Goal: Information Seeking & Learning: Learn about a topic

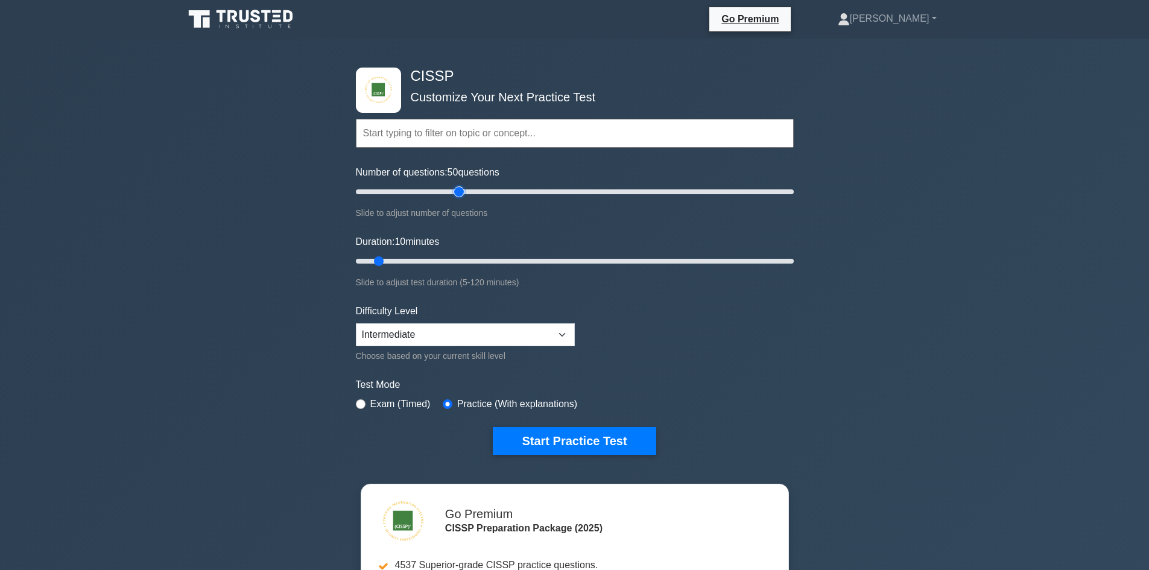
drag, startPoint x: 372, startPoint y: 193, endPoint x: 461, endPoint y: 195, distance: 88.7
type input "50"
click at [461, 195] on input "Number of questions: 50 questions" at bounding box center [575, 192] width 438 height 14
click at [379, 259] on input "Duration: 10 minutes" at bounding box center [575, 261] width 438 height 14
drag, startPoint x: 860, startPoint y: 288, endPoint x: 925, endPoint y: 288, distance: 64.5
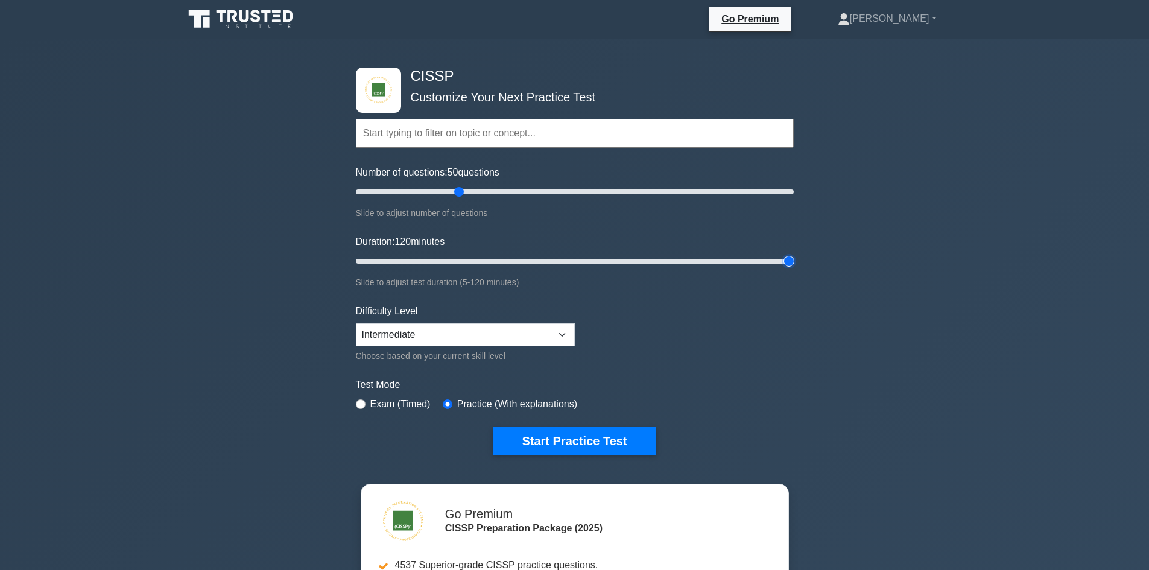
type input "120"
click at [794, 268] on input "Duration: 120 minutes" at bounding box center [575, 261] width 438 height 14
click at [480, 337] on select "Beginner Intermediate Expert" at bounding box center [465, 334] width 219 height 23
select select "expert"
click at [356, 323] on select "Beginner Intermediate Expert" at bounding box center [465, 334] width 219 height 23
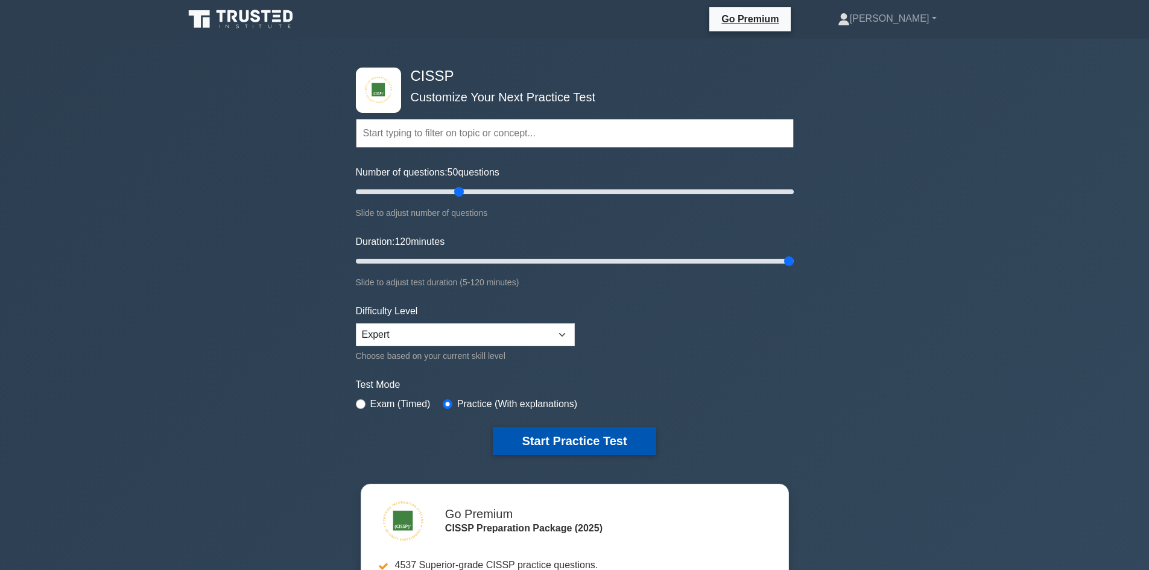
click at [587, 437] on button "Start Practice Test" at bounding box center [574, 441] width 163 height 28
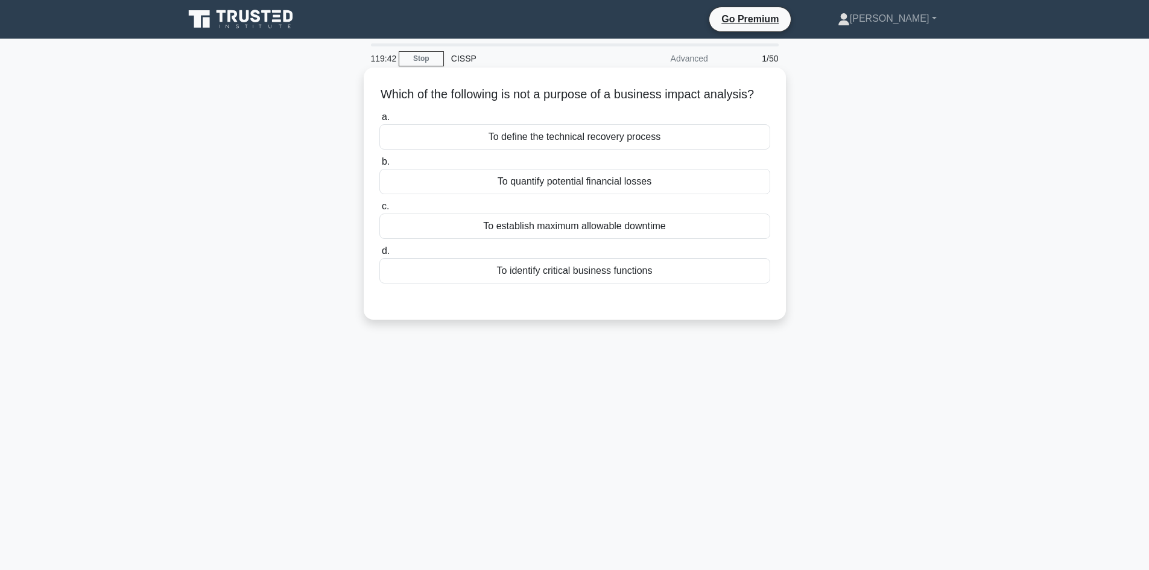
click at [565, 150] on div "To define the technical recovery process" at bounding box center [574, 136] width 391 height 25
click at [379, 121] on input "a. To define the technical recovery process" at bounding box center [379, 117] width 0 height 8
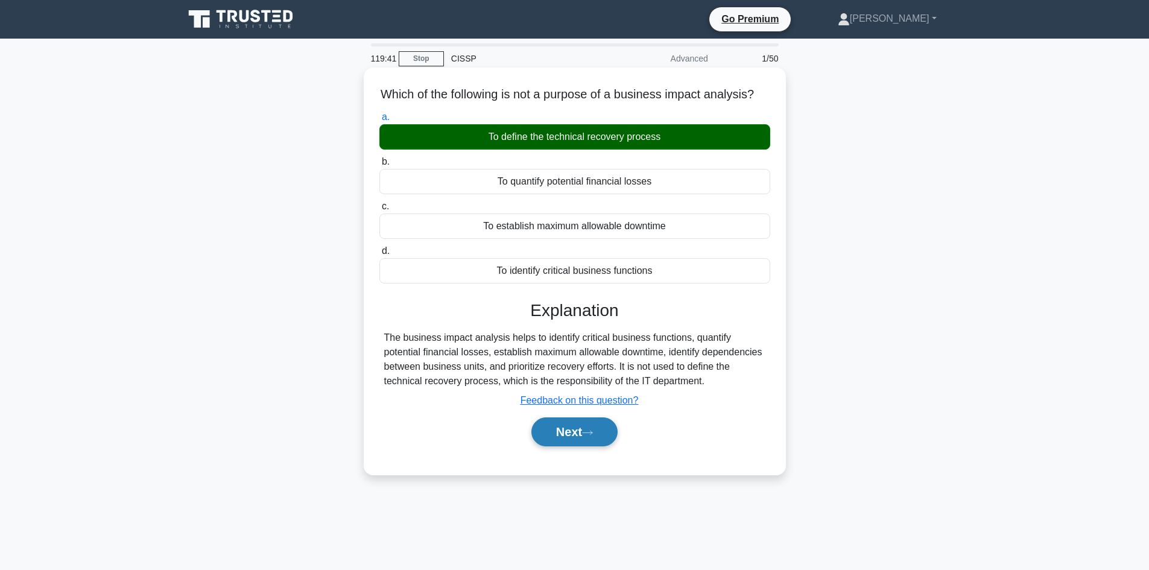
click at [568, 445] on button "Next" at bounding box center [574, 431] width 86 height 29
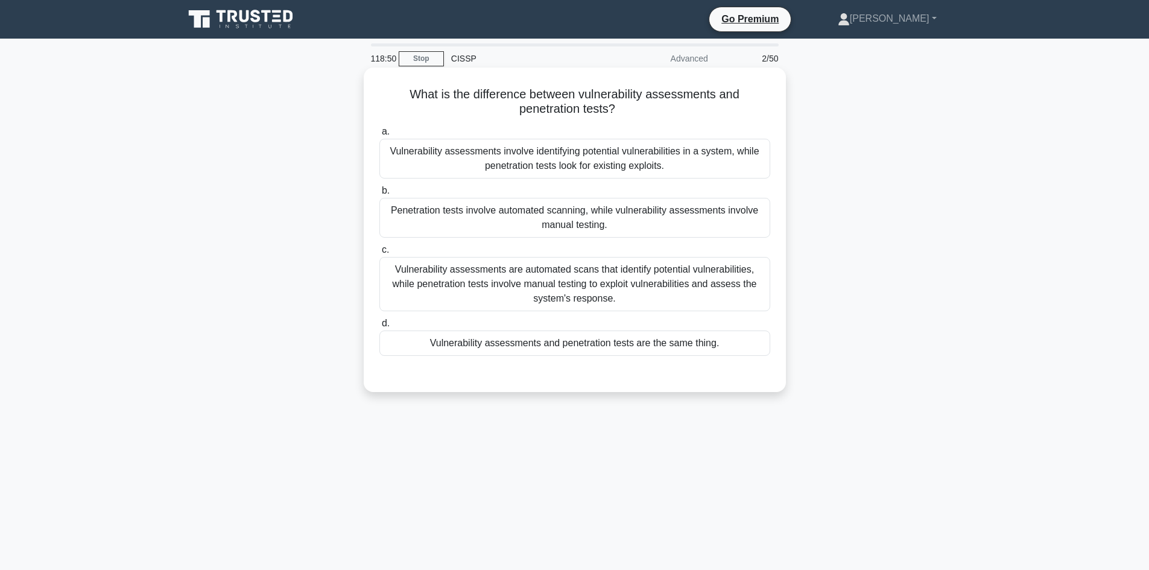
click at [588, 292] on div "Vulnerability assessments are automated scans that identify potential vulnerabi…" at bounding box center [574, 284] width 391 height 54
click at [379, 254] on input "c. Vulnerability assessments are automated scans that identify potential vulner…" at bounding box center [379, 250] width 0 height 8
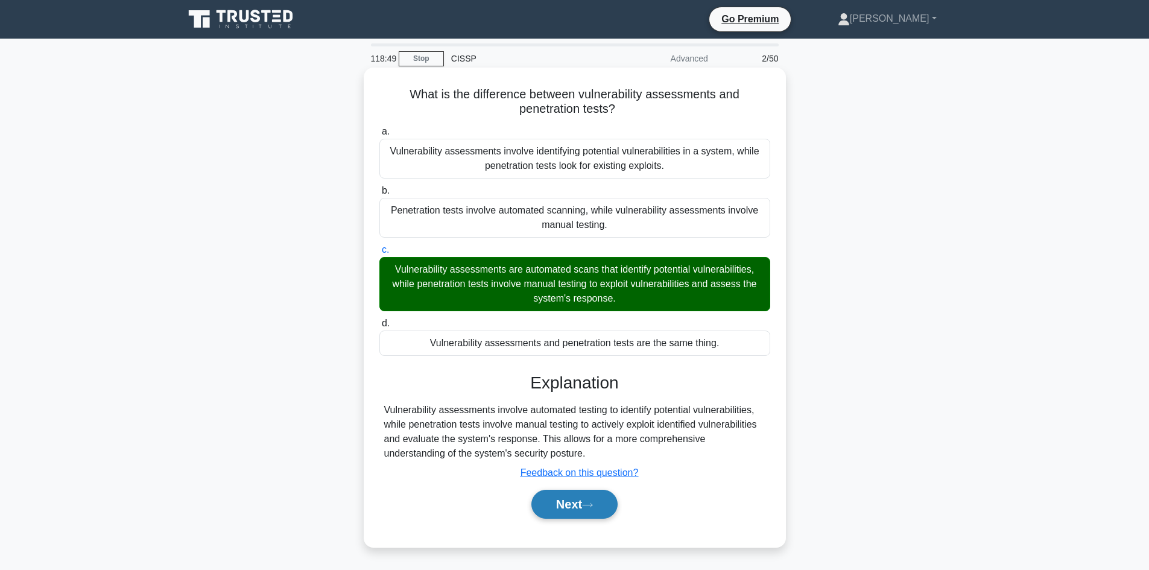
click at [603, 510] on button "Next" at bounding box center [574, 504] width 86 height 29
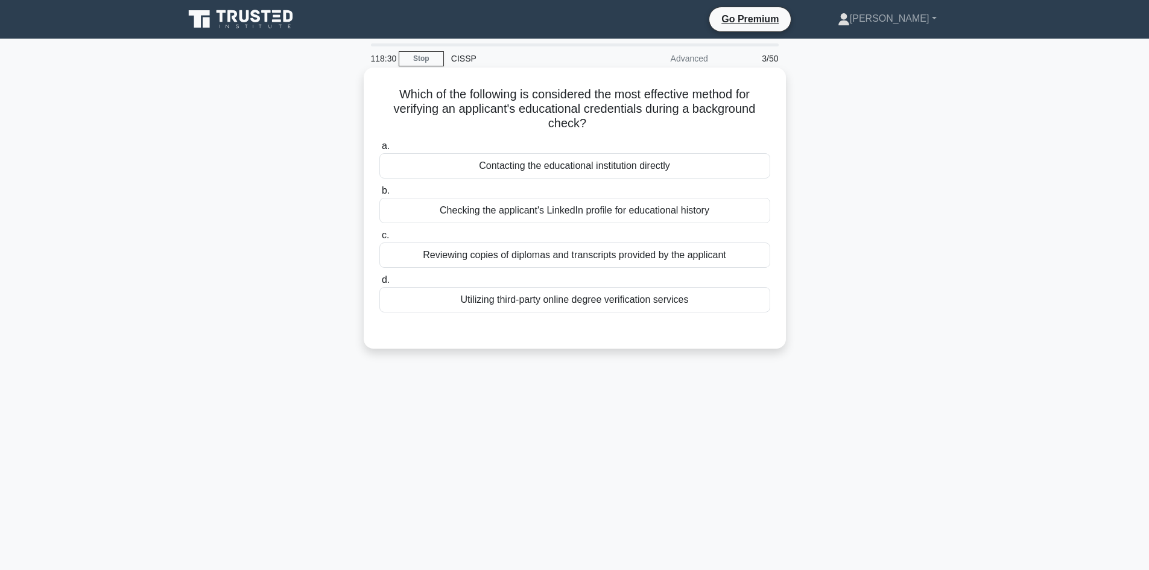
click at [691, 256] on div "Reviewing copies of diplomas and transcripts provided by the applicant" at bounding box center [574, 254] width 391 height 25
click at [379, 239] on input "c. Reviewing copies of diplomas and transcripts provided by the applicant" at bounding box center [379, 236] width 0 height 8
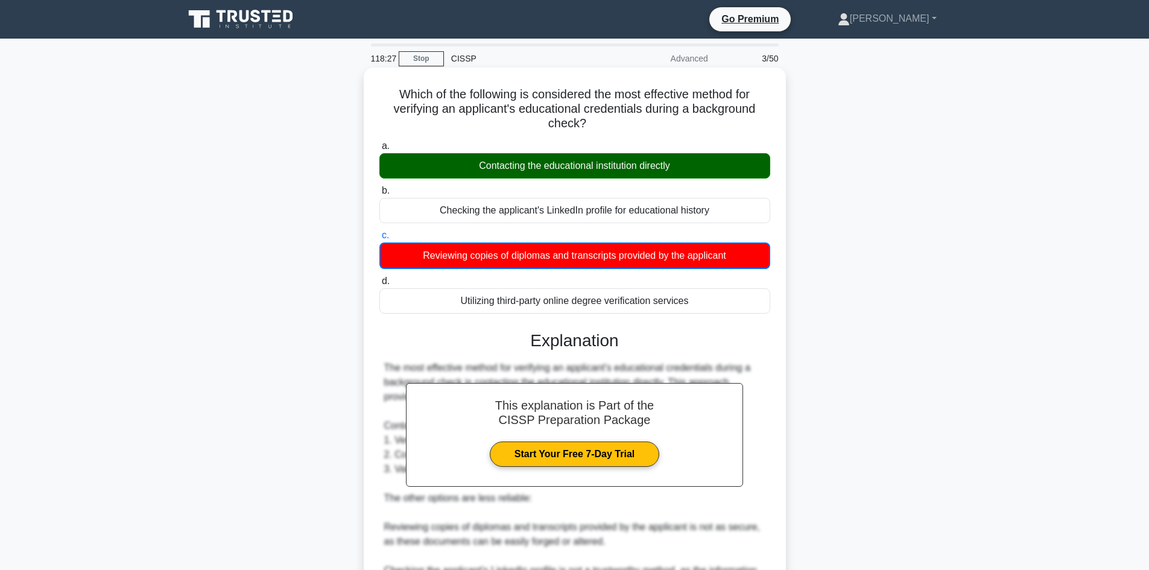
scroll to position [233, 0]
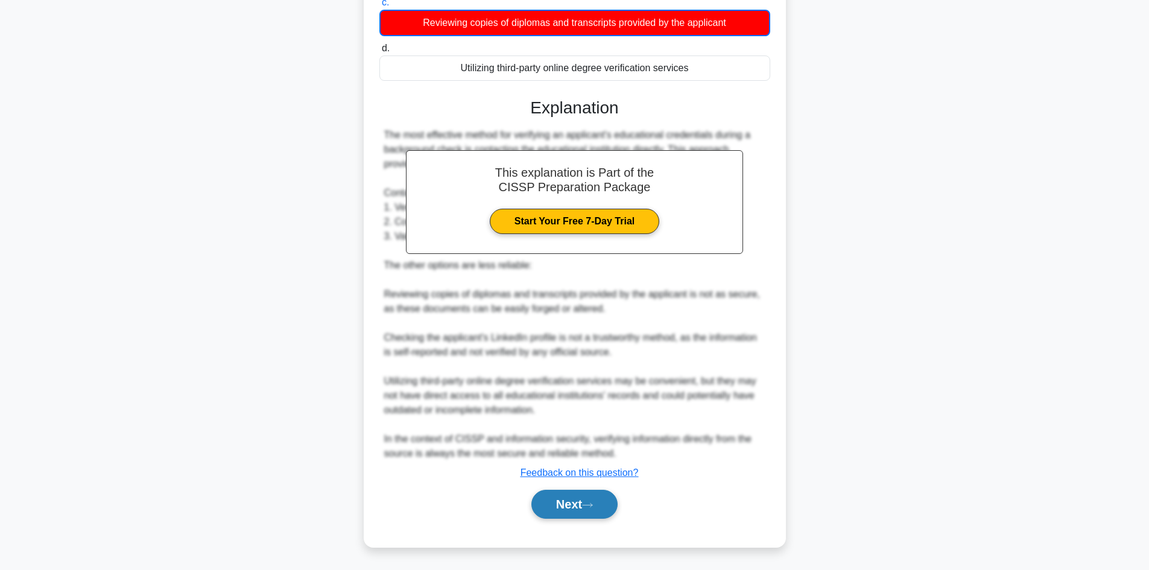
click at [572, 498] on button "Next" at bounding box center [574, 504] width 86 height 29
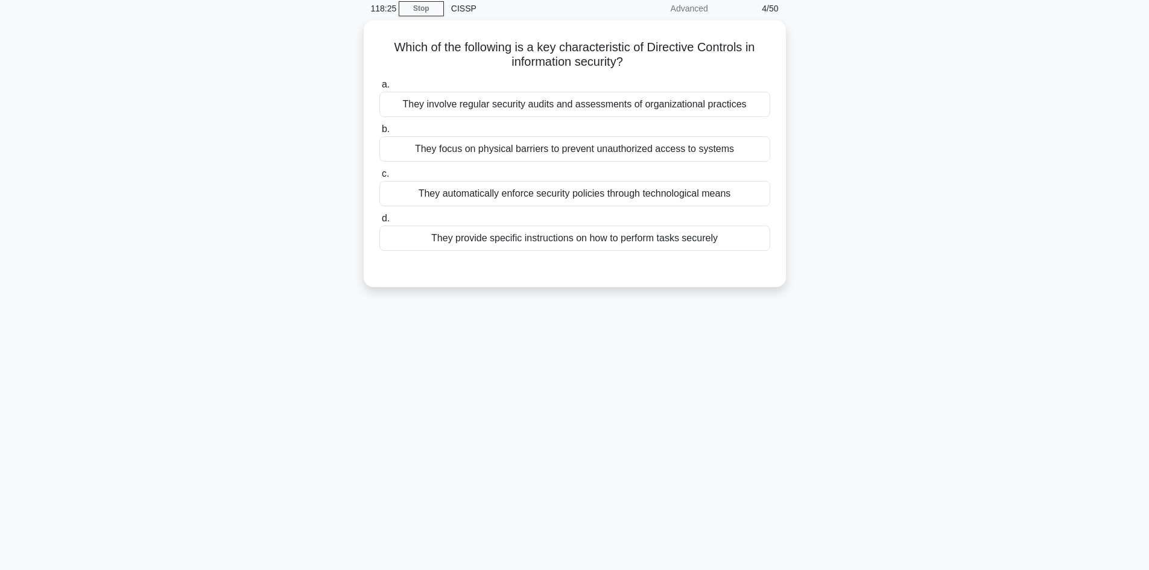
scroll to position [0, 0]
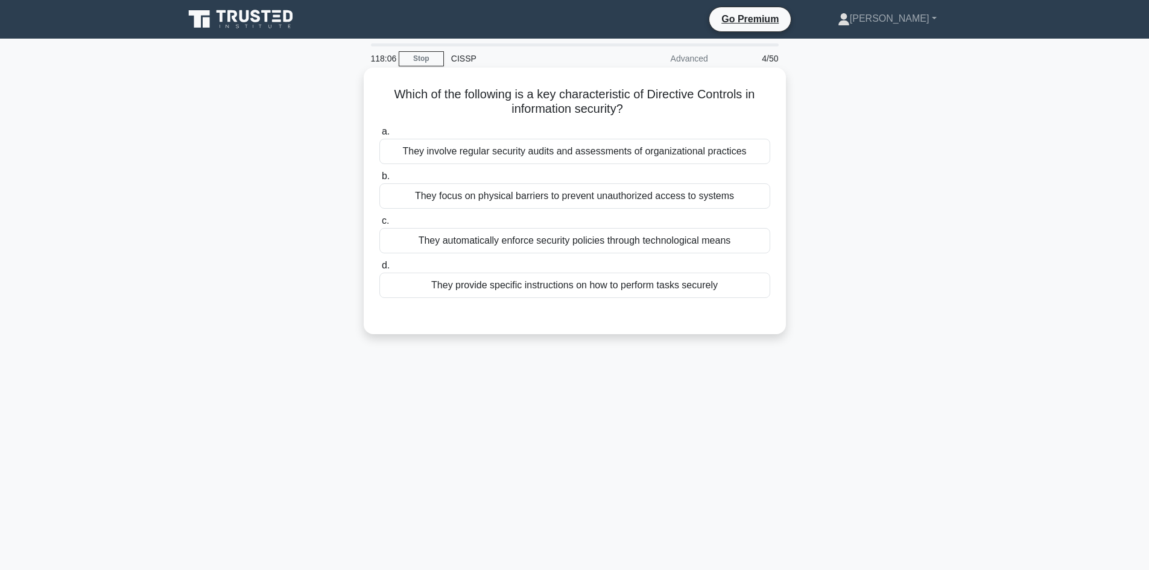
click at [625, 287] on div "They provide specific instructions on how to perform tasks securely" at bounding box center [574, 285] width 391 height 25
click at [379, 270] on input "d. They provide specific instructions on how to perform tasks securely" at bounding box center [379, 266] width 0 height 8
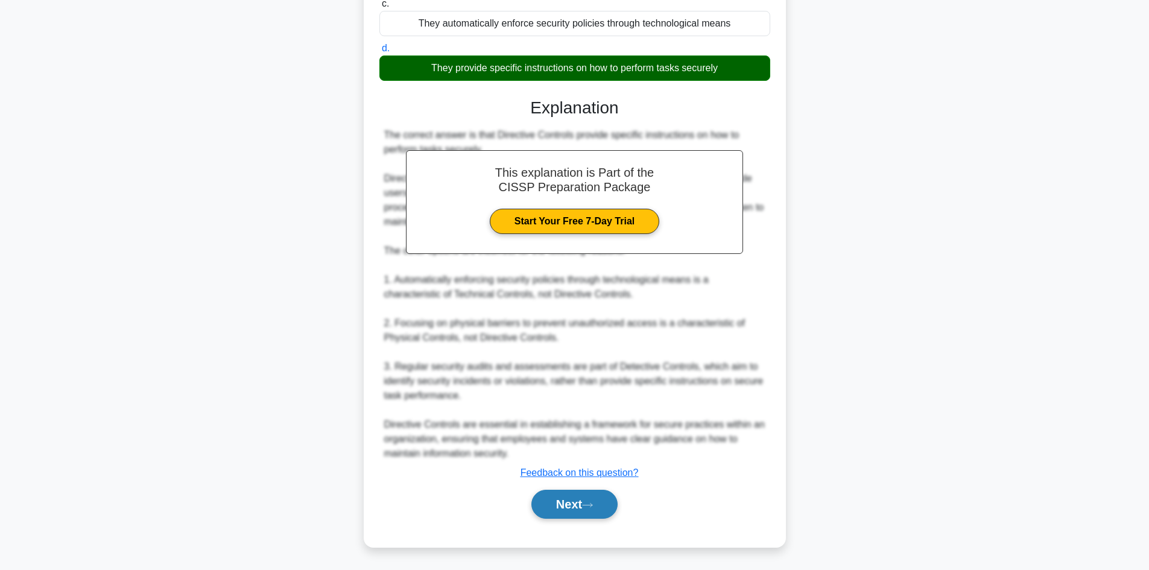
click at [589, 509] on icon at bounding box center [587, 505] width 11 height 7
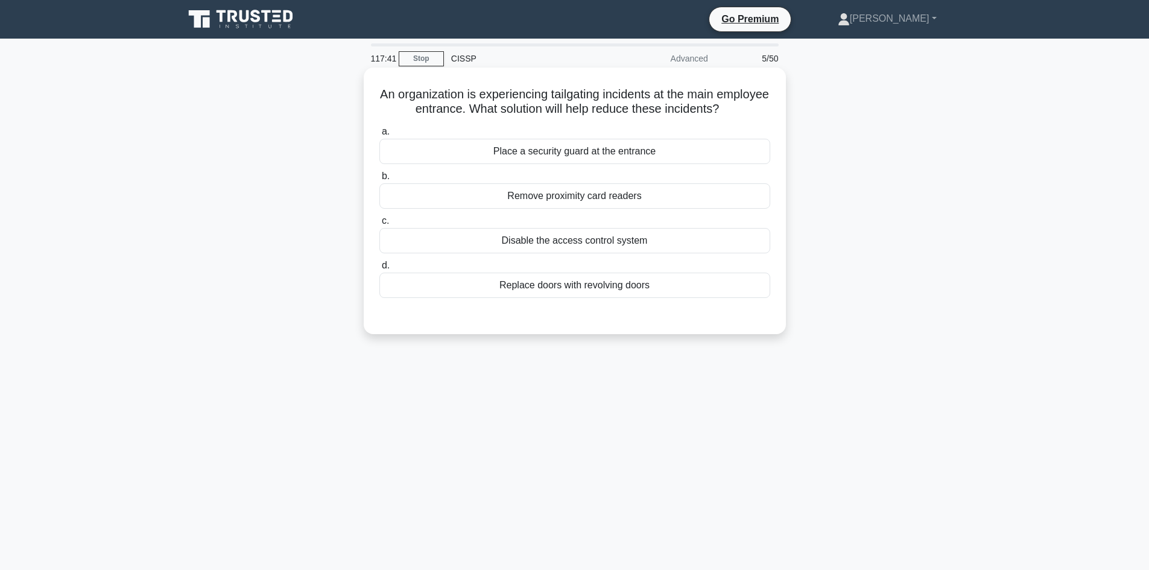
click at [636, 285] on div "Replace doors with revolving doors" at bounding box center [574, 285] width 391 height 25
click at [379, 270] on input "d. Replace doors with revolving doors" at bounding box center [379, 266] width 0 height 8
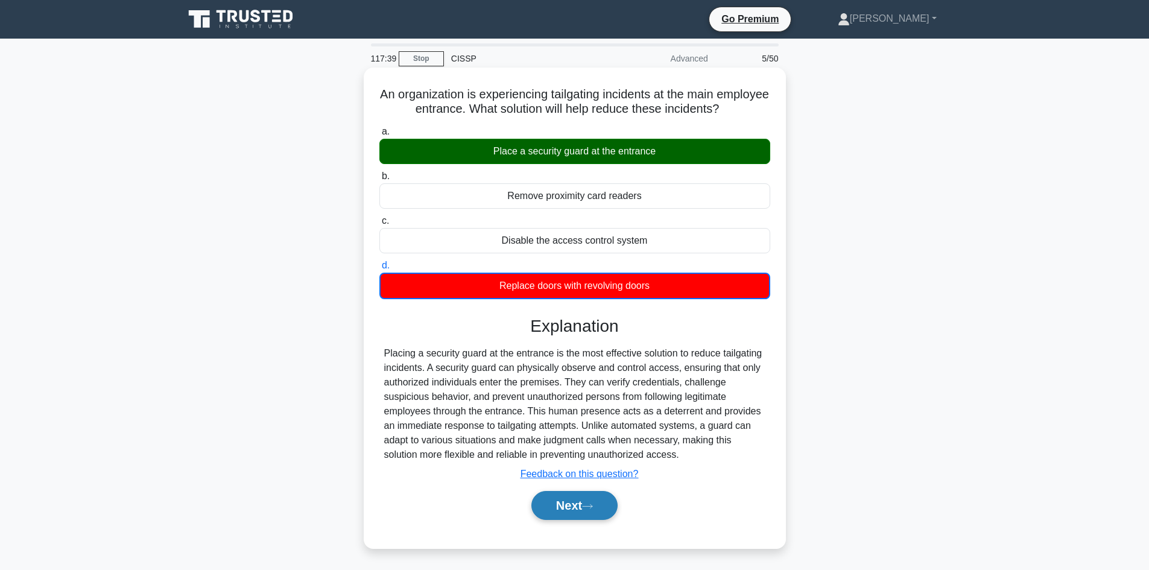
click at [569, 504] on button "Next" at bounding box center [574, 505] width 86 height 29
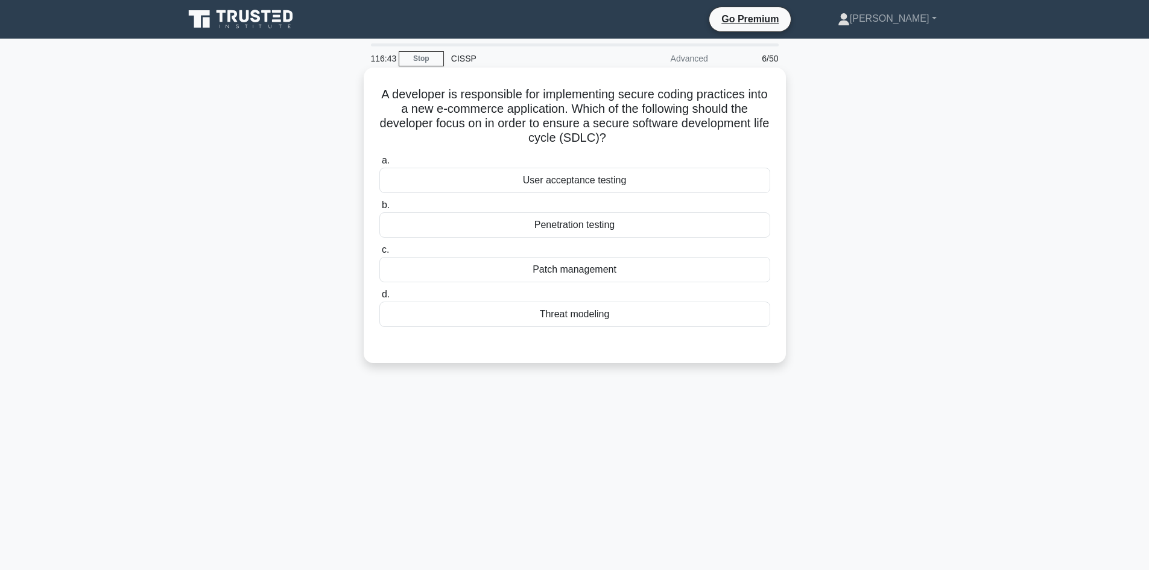
click at [579, 322] on div "Threat modeling" at bounding box center [574, 314] width 391 height 25
click at [379, 299] on input "d. Threat modeling" at bounding box center [379, 295] width 0 height 8
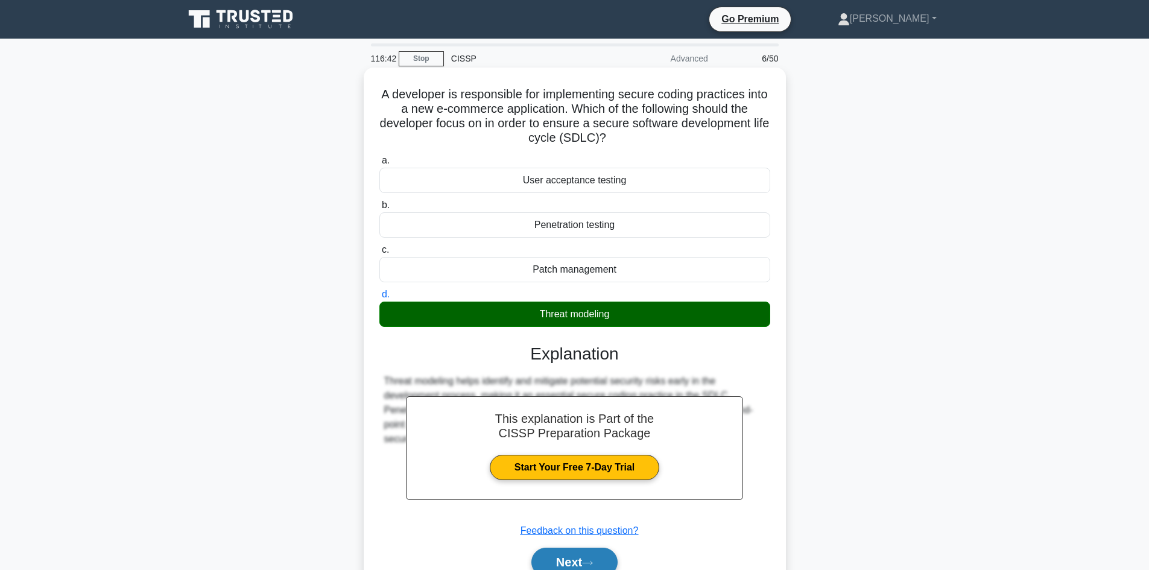
click at [559, 558] on button "Next" at bounding box center [574, 562] width 86 height 29
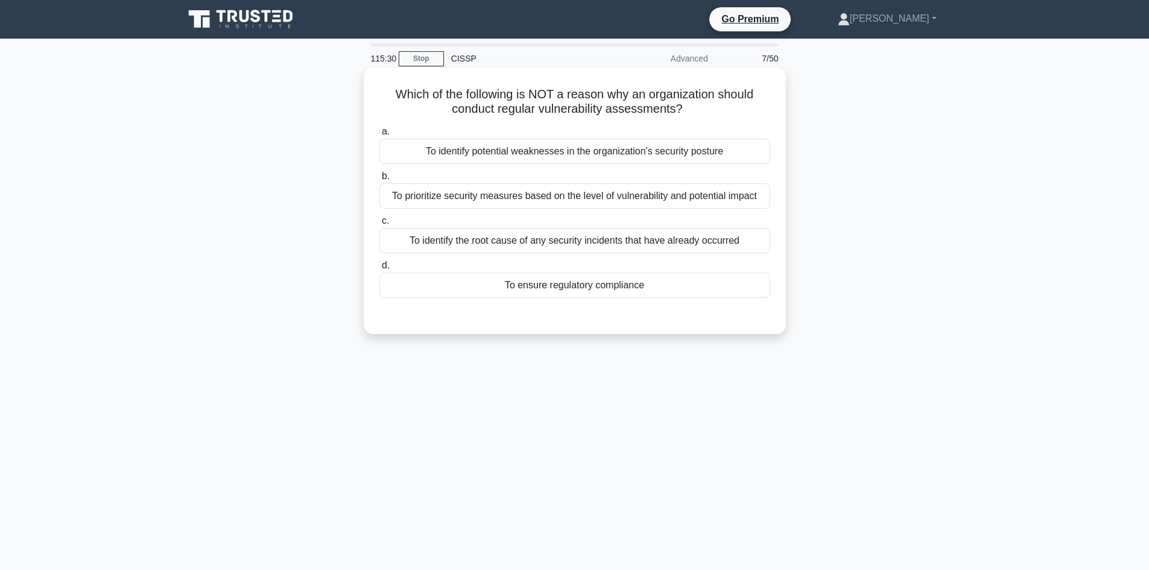
click at [618, 247] on div "To identify the root cause of any security incidents that have already occurred" at bounding box center [574, 240] width 391 height 25
click at [379, 225] on input "c. To identify the root cause of any security incidents that have already occur…" at bounding box center [379, 221] width 0 height 8
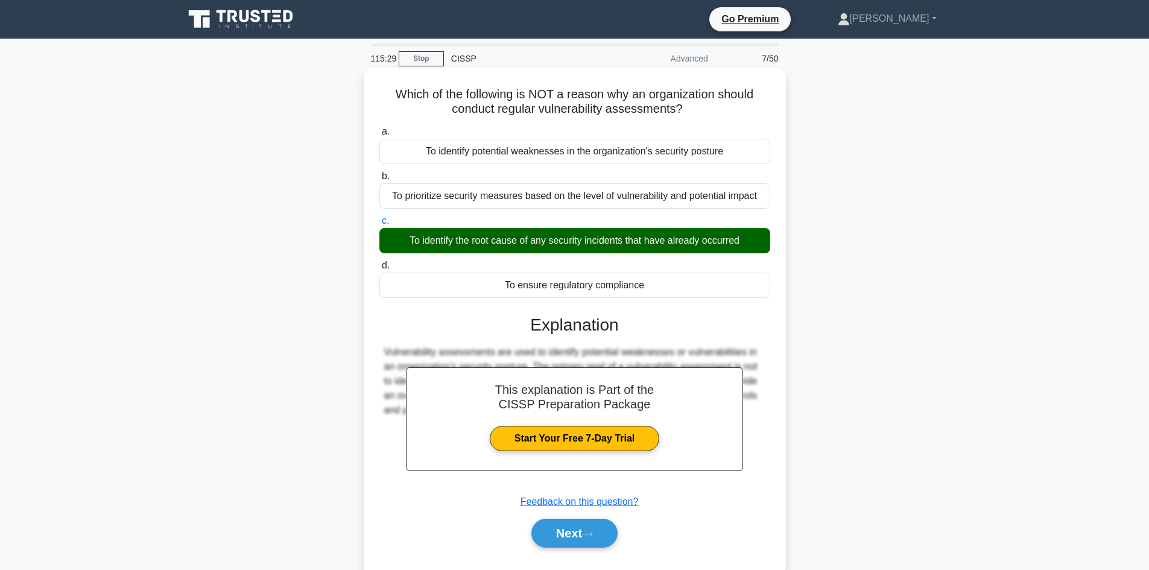
drag, startPoint x: 554, startPoint y: 535, endPoint x: 719, endPoint y: 514, distance: 166.0
click at [554, 536] on button "Next" at bounding box center [574, 533] width 86 height 29
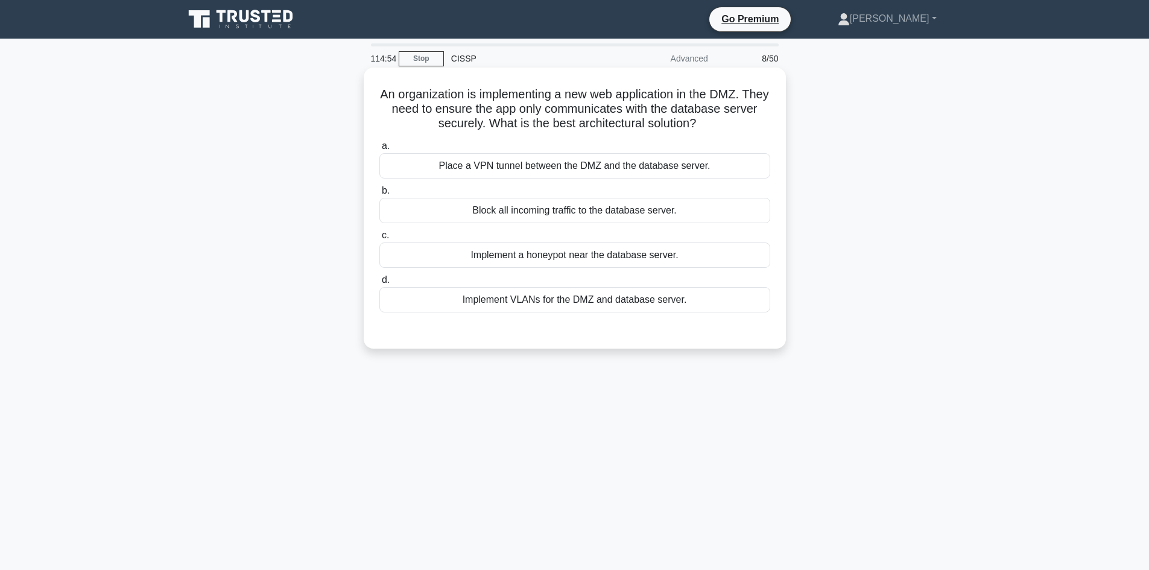
click at [560, 306] on div "Implement VLANs for the DMZ and database server." at bounding box center [574, 299] width 391 height 25
click at [379, 284] on input "d. Implement VLANs for the DMZ and database server." at bounding box center [379, 280] width 0 height 8
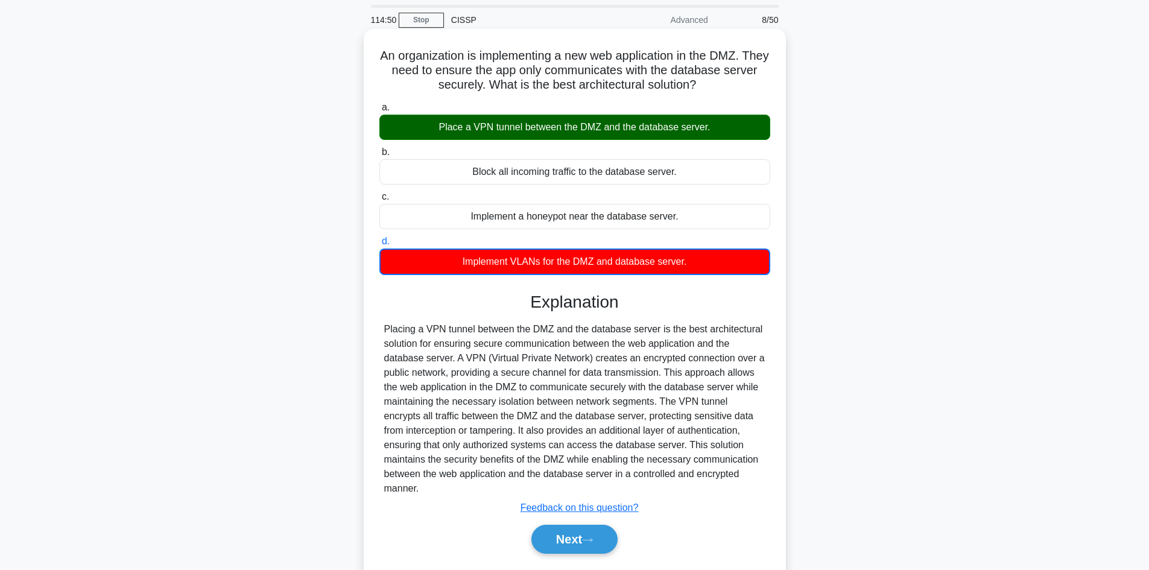
scroll to position [81, 0]
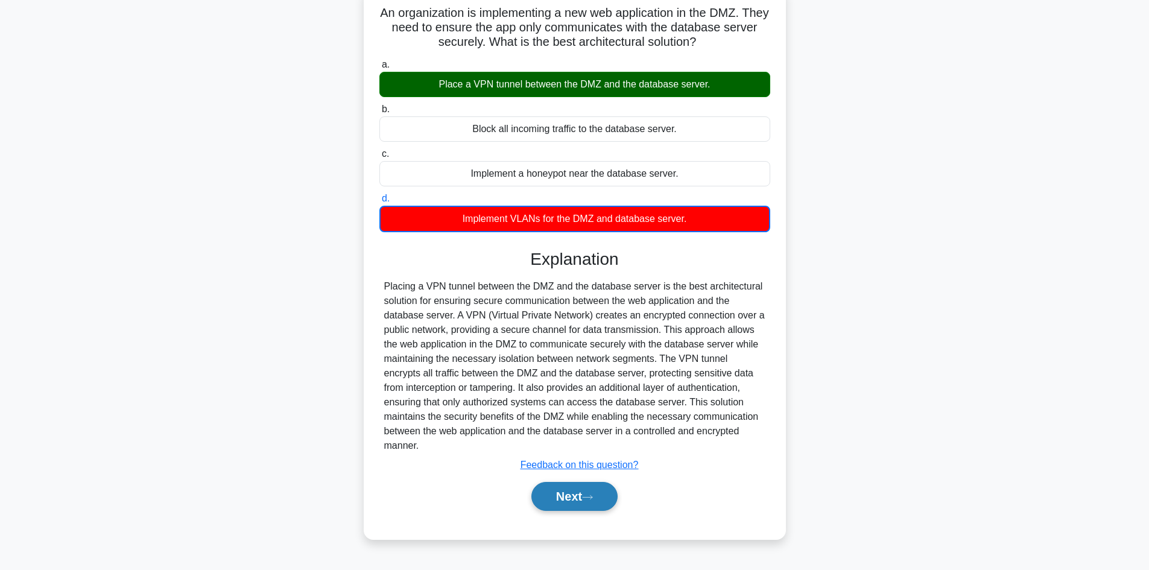
click at [577, 484] on button "Next" at bounding box center [574, 496] width 86 height 29
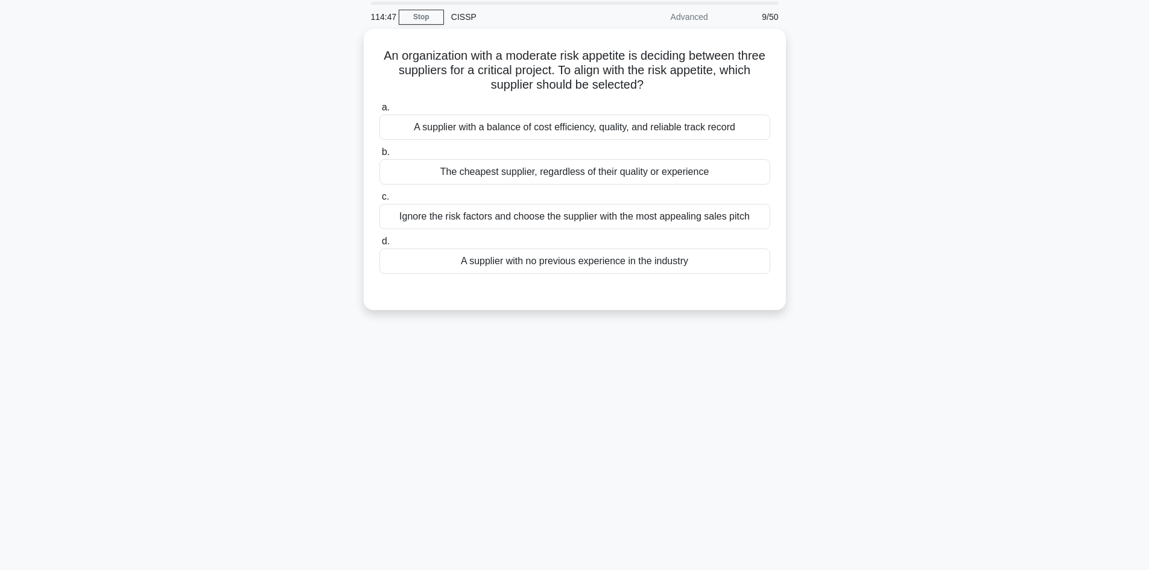
scroll to position [0, 0]
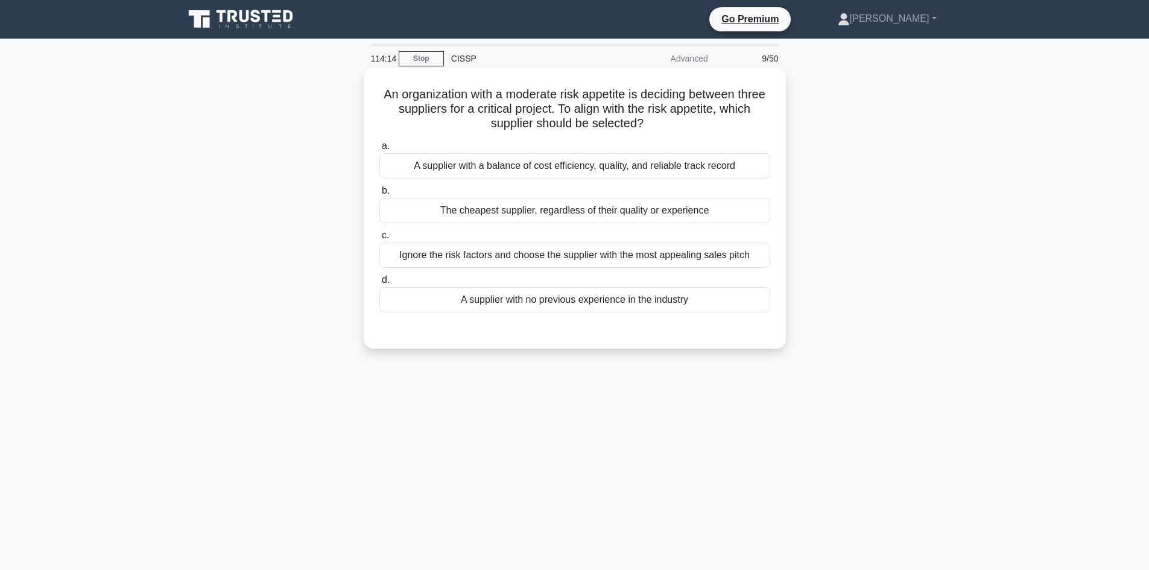
click at [544, 171] on div "A supplier with a balance of cost efficiency, quality, and reliable track record" at bounding box center [574, 165] width 391 height 25
click at [379, 150] on input "a. A supplier with a balance of cost efficiency, quality, and reliable track re…" at bounding box center [379, 146] width 0 height 8
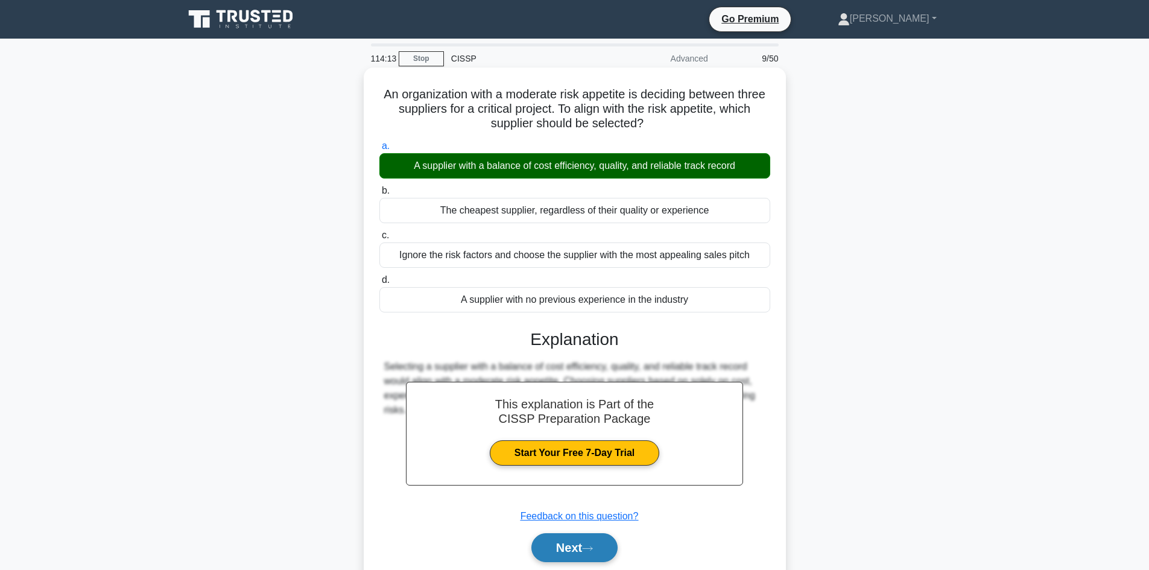
drag, startPoint x: 577, startPoint y: 556, endPoint x: 767, endPoint y: 540, distance: 190.1
click at [577, 555] on button "Next" at bounding box center [574, 547] width 86 height 29
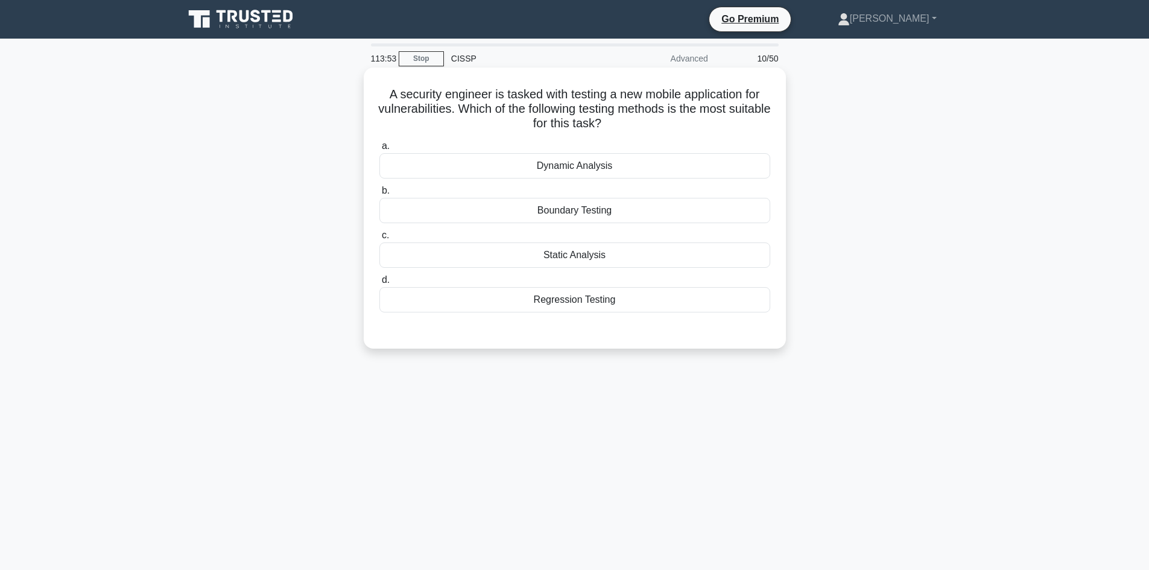
click at [582, 201] on div "Boundary Testing" at bounding box center [574, 210] width 391 height 25
click at [379, 195] on input "b. Boundary Testing" at bounding box center [379, 191] width 0 height 8
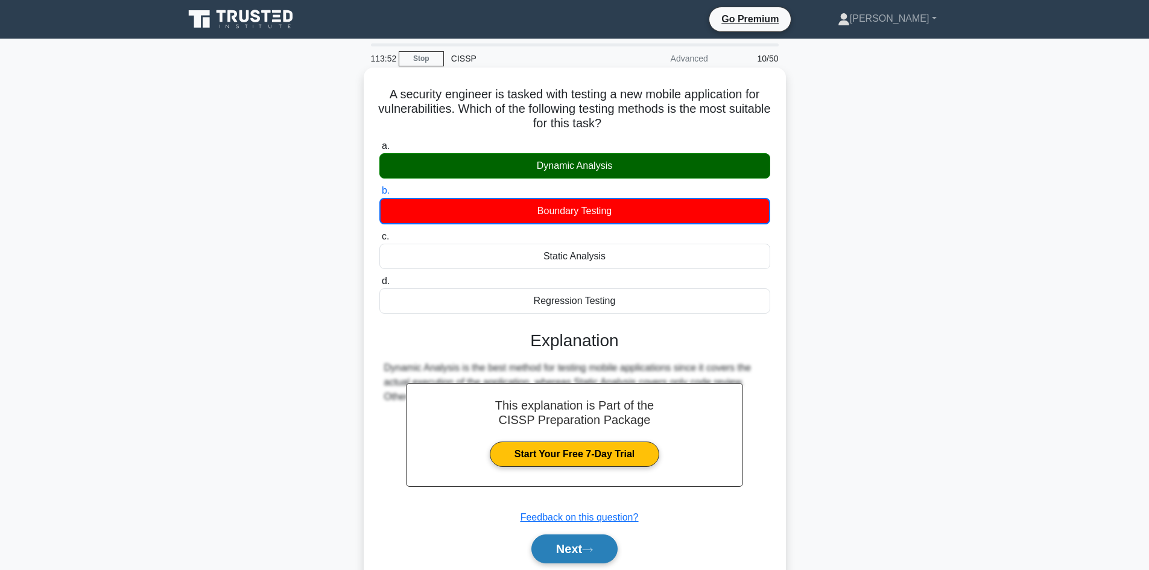
click at [566, 543] on button "Next" at bounding box center [574, 548] width 86 height 29
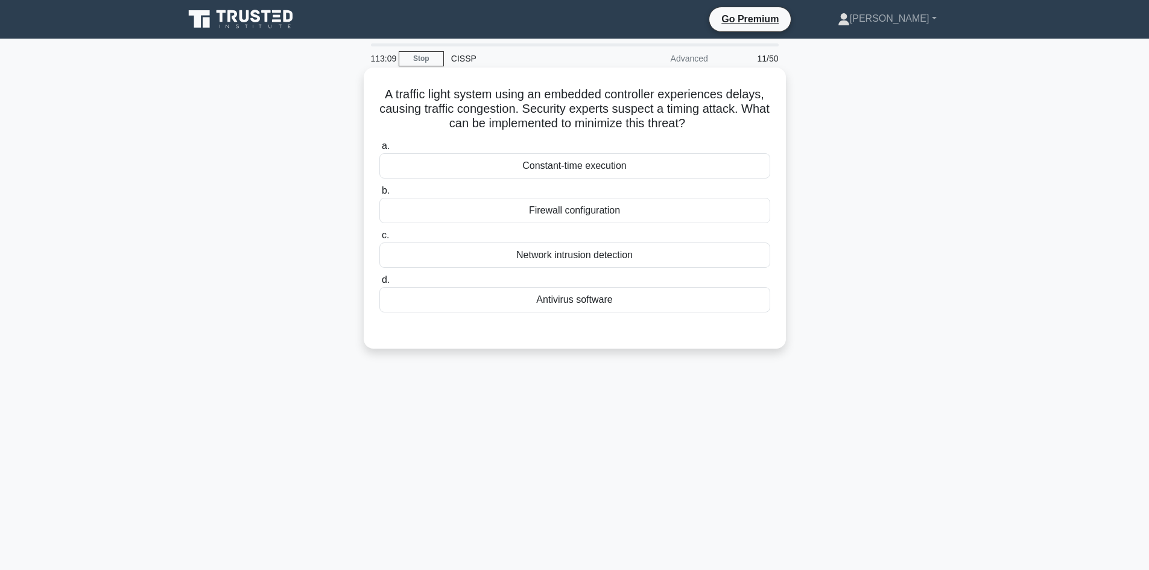
click at [578, 262] on div "Network intrusion detection" at bounding box center [574, 254] width 391 height 25
click at [379, 239] on input "c. Network intrusion detection" at bounding box center [379, 236] width 0 height 8
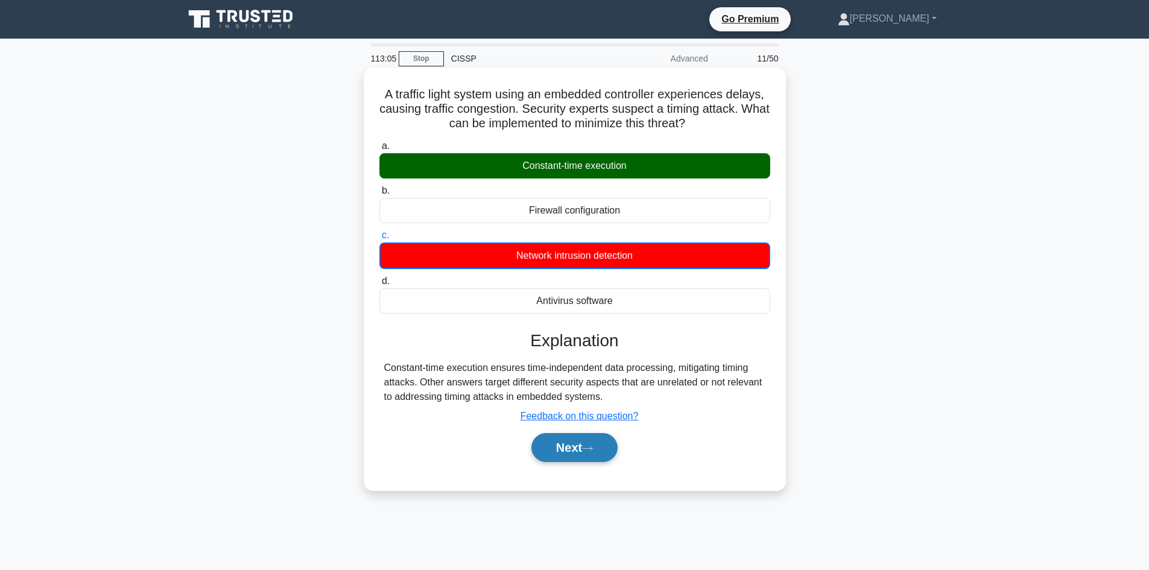
click at [574, 450] on button "Next" at bounding box center [574, 447] width 86 height 29
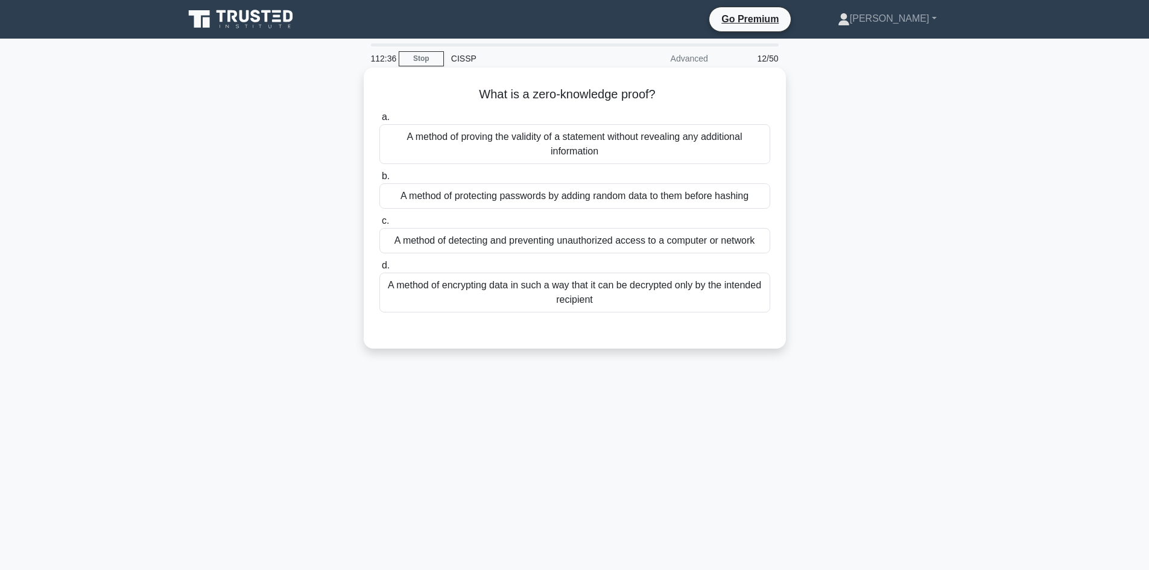
click at [655, 141] on div "A method of proving the validity of a statement without revealing any additiona…" at bounding box center [574, 144] width 391 height 40
click at [379, 121] on input "a. A method of proving the validity of a statement without revealing any additi…" at bounding box center [379, 117] width 0 height 8
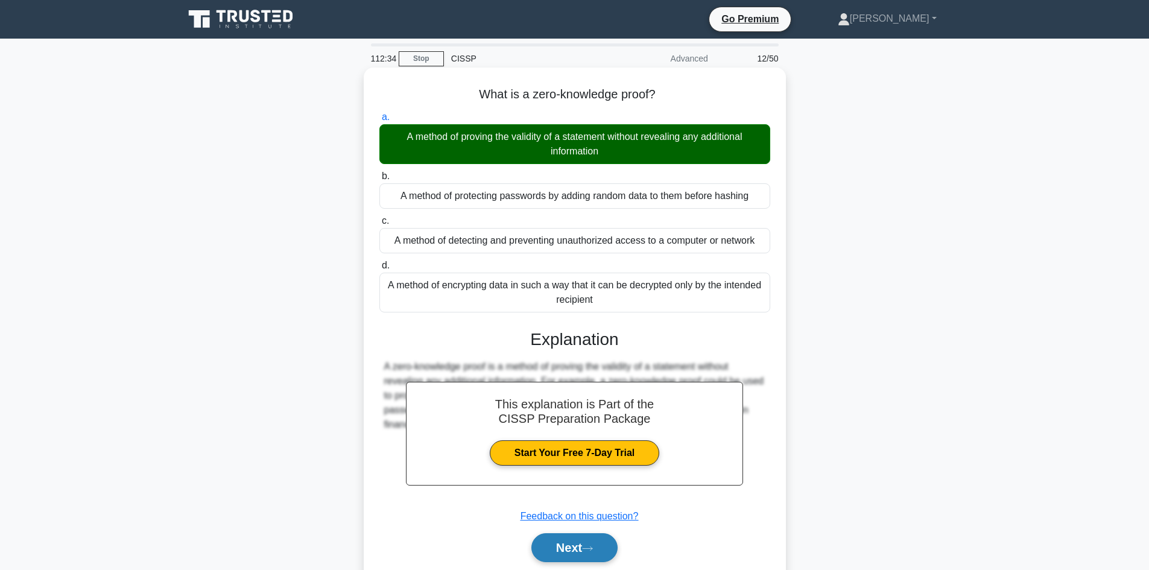
click at [574, 554] on button "Next" at bounding box center [574, 547] width 86 height 29
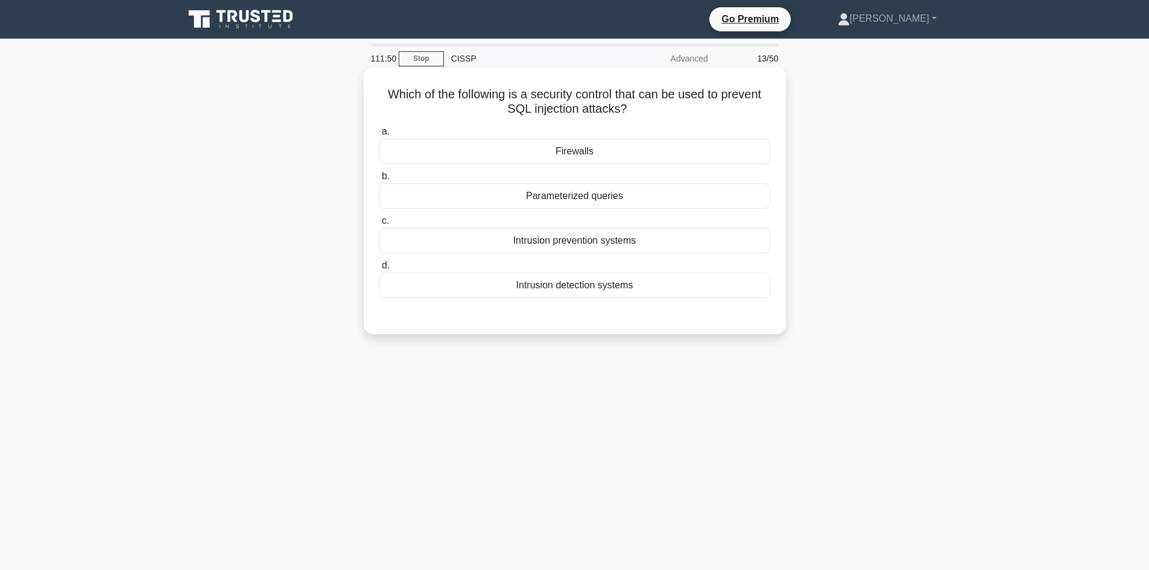
click at [637, 187] on div "Parameterized queries" at bounding box center [574, 195] width 391 height 25
click at [379, 180] on input "b. Parameterized queries" at bounding box center [379, 177] width 0 height 8
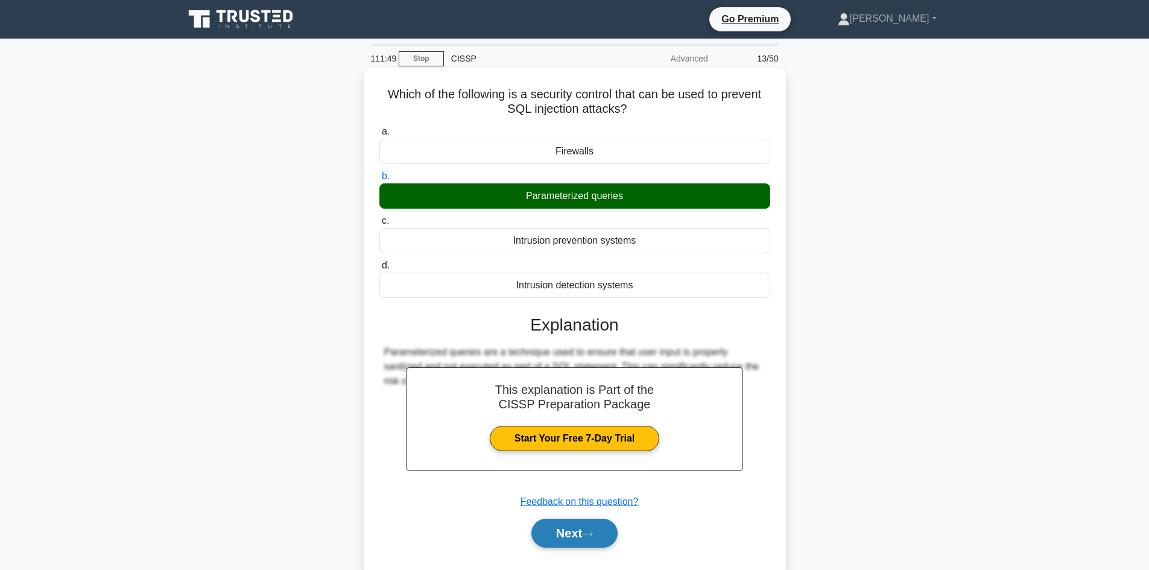
drag, startPoint x: 574, startPoint y: 530, endPoint x: 970, endPoint y: 453, distance: 403.8
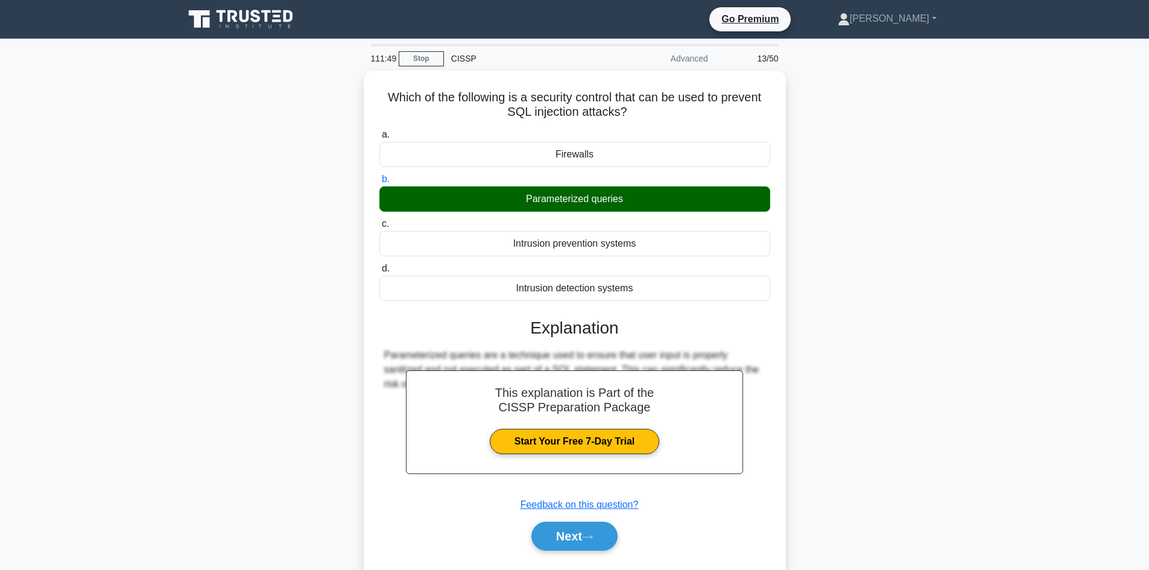
click at [574, 530] on button "Next" at bounding box center [574, 536] width 86 height 29
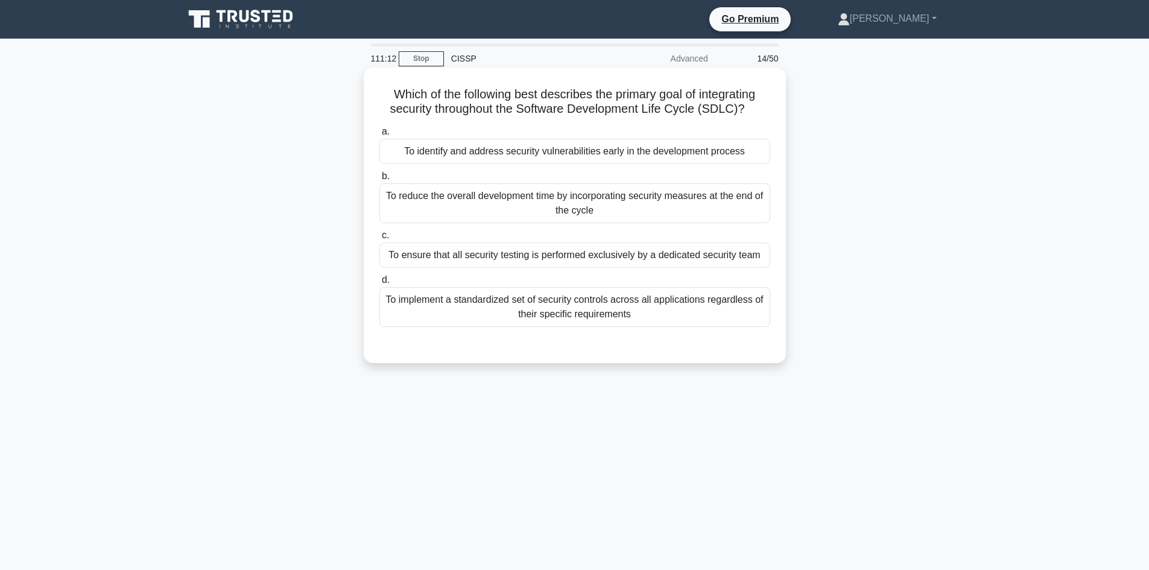
click at [588, 145] on div "To identify and address security vulnerabilities early in the development proce…" at bounding box center [574, 151] width 391 height 25
click at [379, 136] on input "a. To identify and address security vulnerabilities early in the development pr…" at bounding box center [379, 132] width 0 height 8
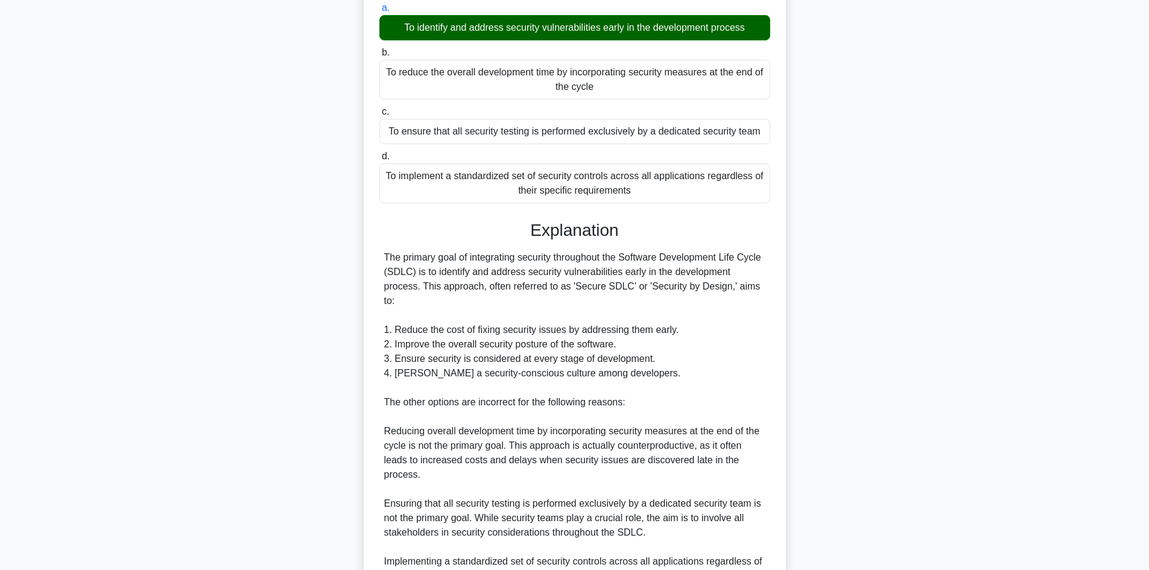
scroll to position [247, 0]
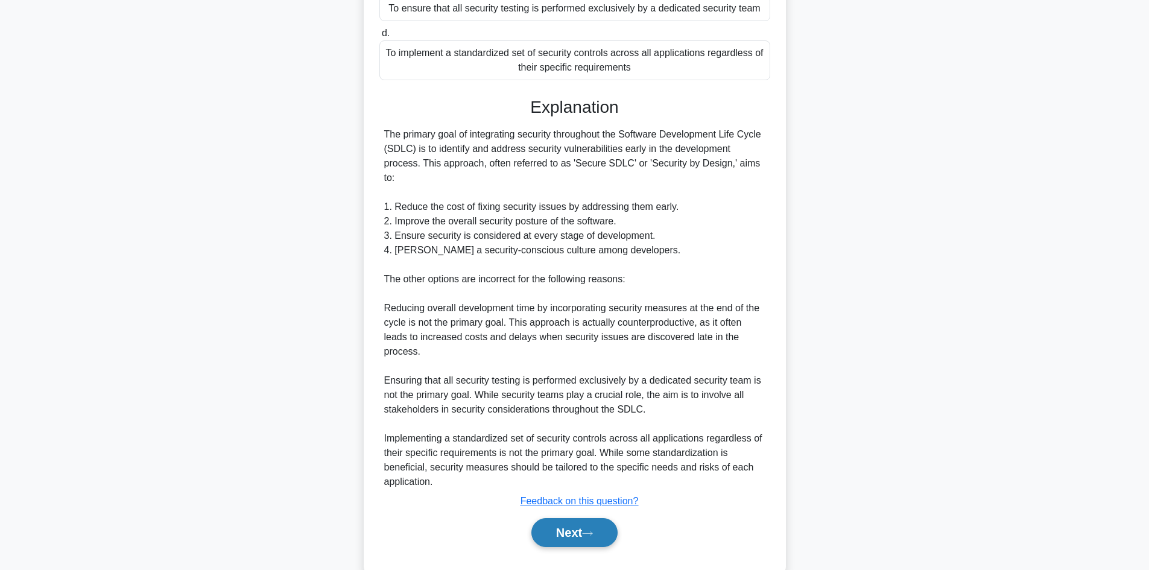
click at [563, 518] on button "Next" at bounding box center [574, 532] width 86 height 29
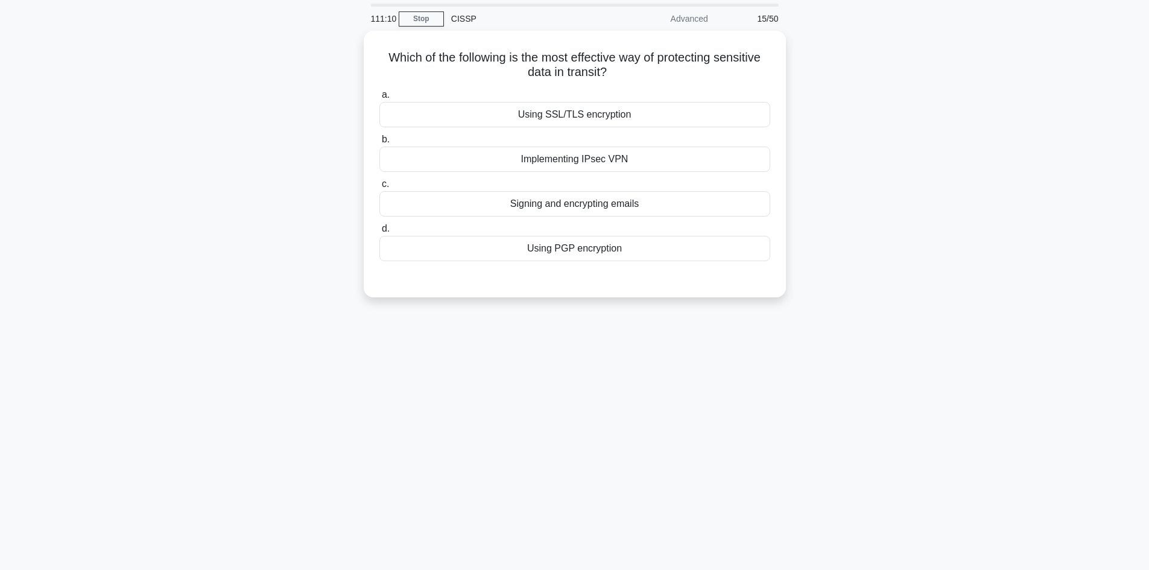
scroll to position [0, 0]
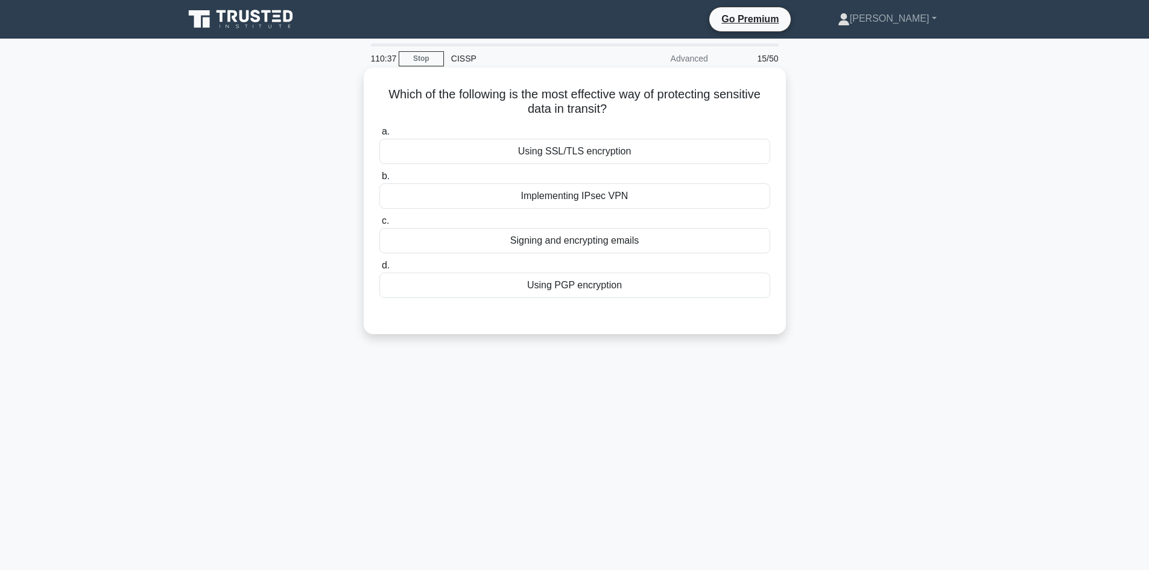
click at [536, 154] on div "Using SSL/TLS encryption" at bounding box center [574, 151] width 391 height 25
click at [379, 136] on input "a. Using SSL/TLS encryption" at bounding box center [379, 132] width 0 height 8
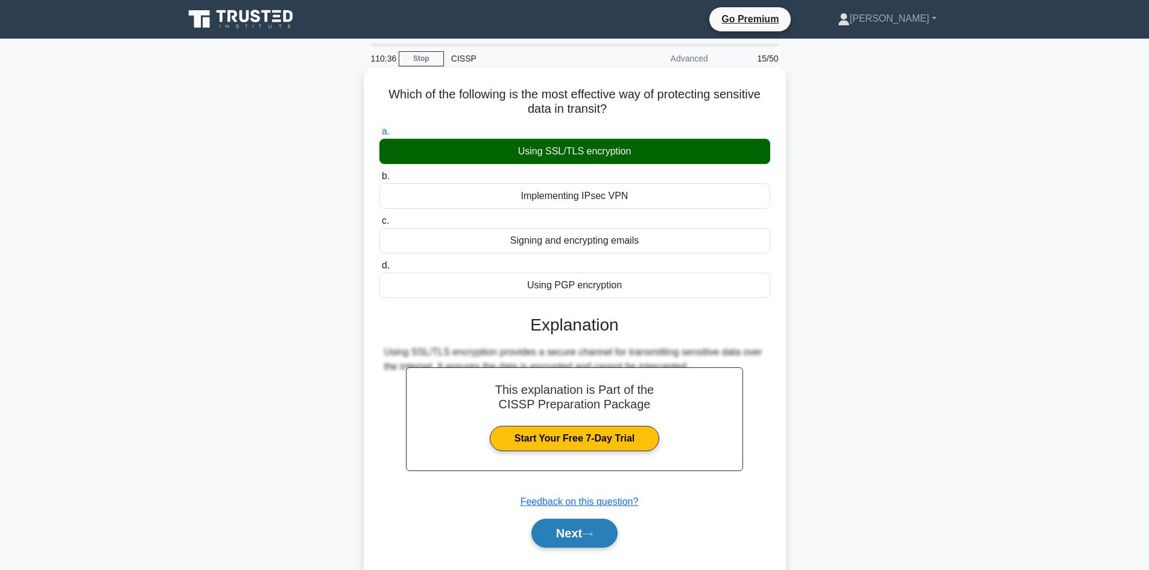
drag, startPoint x: 589, startPoint y: 537, endPoint x: 867, endPoint y: 478, distance: 284.2
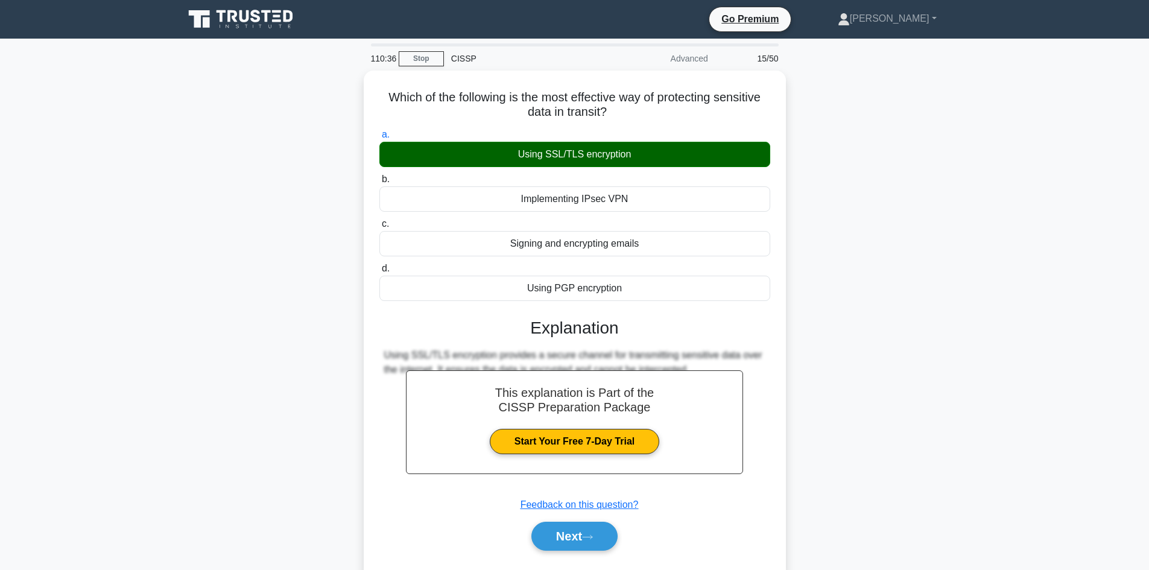
click at [589, 536] on icon at bounding box center [587, 537] width 11 height 7
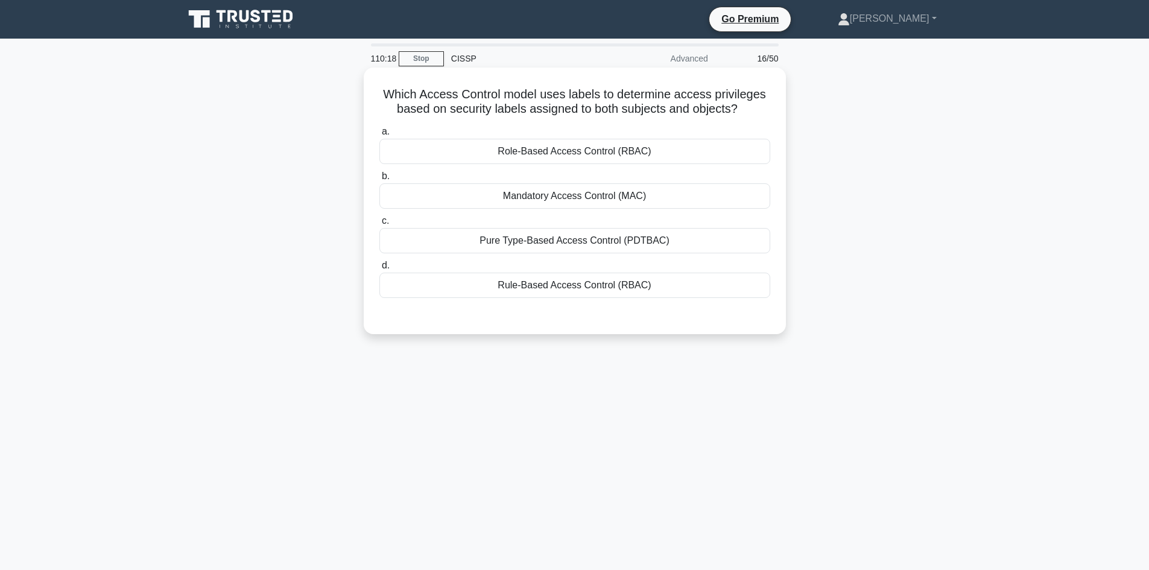
click at [569, 282] on div "Rule-Based Access Control (RBAC)" at bounding box center [574, 285] width 391 height 25
click at [379, 270] on input "d. Rule-Based Access Control (RBAC)" at bounding box center [379, 266] width 0 height 8
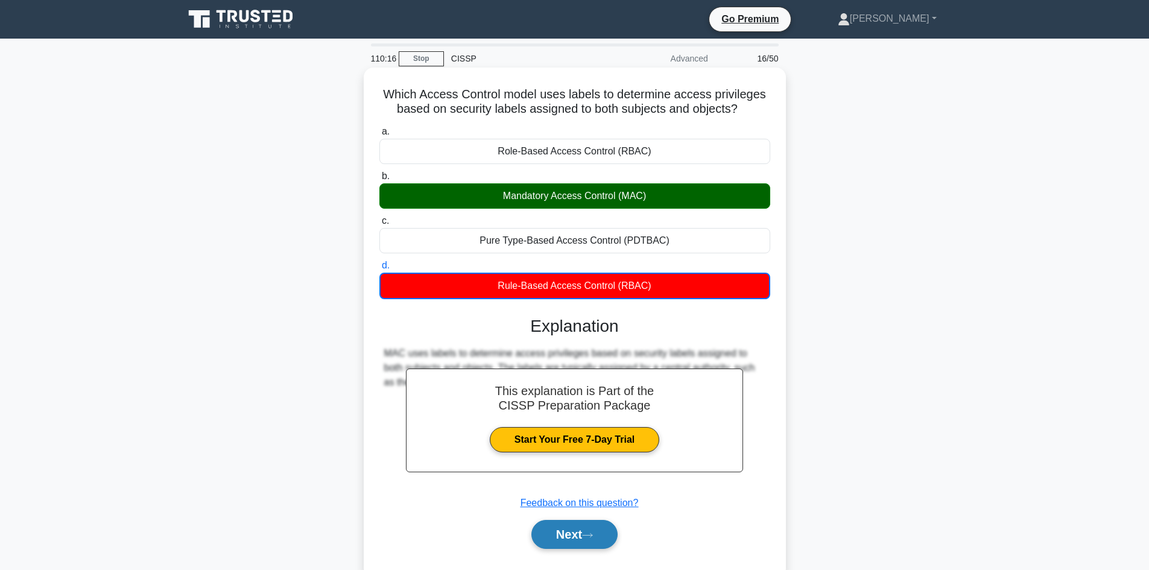
click at [581, 536] on button "Next" at bounding box center [574, 534] width 86 height 29
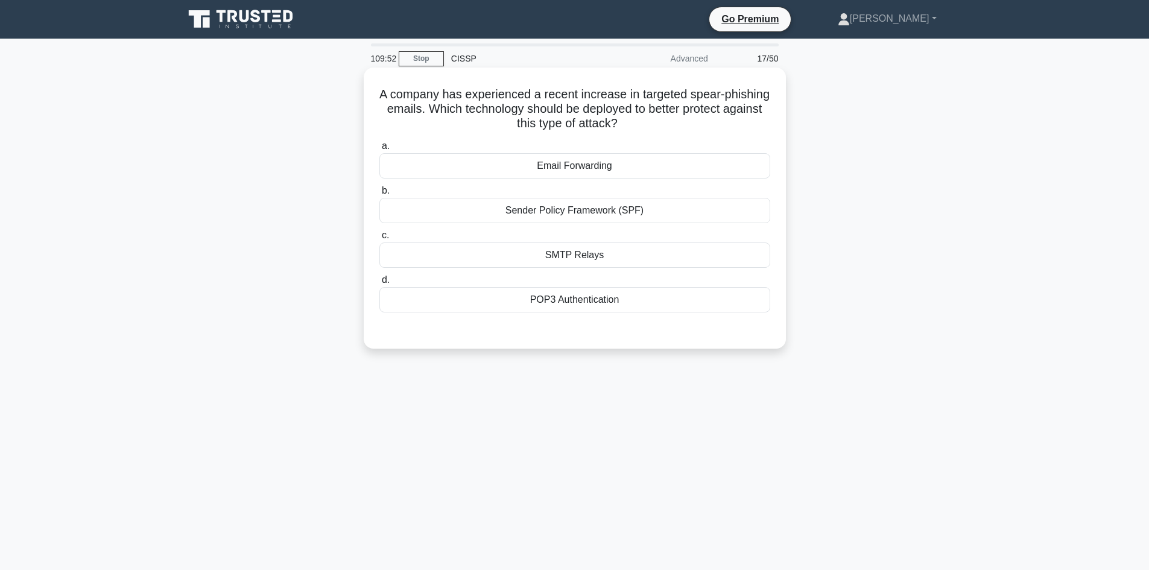
click at [632, 204] on div "Sender Policy Framework (SPF)" at bounding box center [574, 210] width 391 height 25
click at [379, 195] on input "b. Sender Policy Framework (SPF)" at bounding box center [379, 191] width 0 height 8
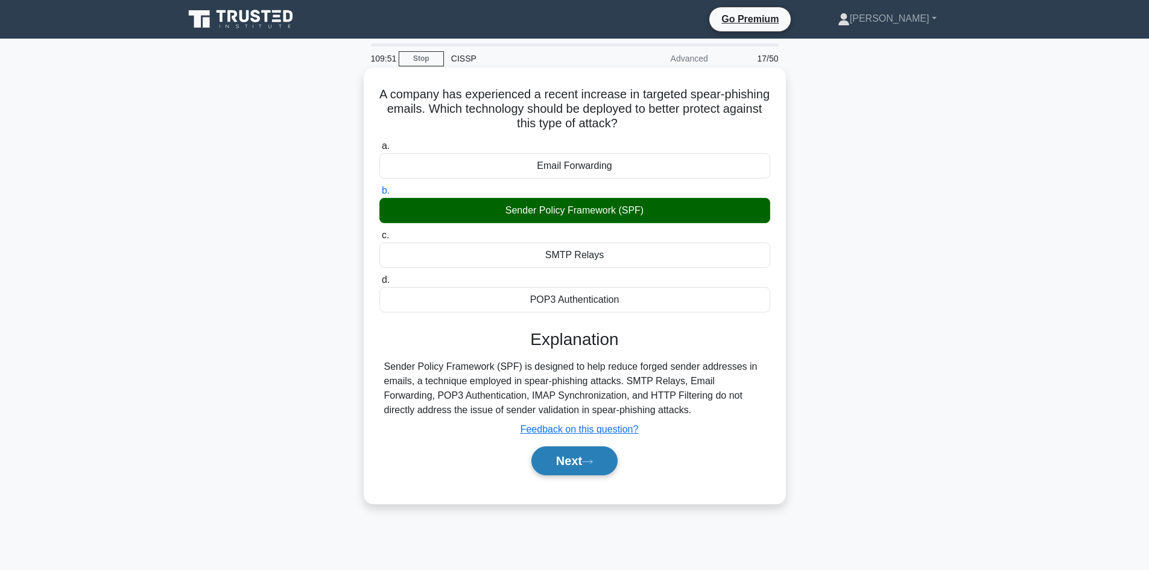
click at [562, 450] on button "Next" at bounding box center [574, 460] width 86 height 29
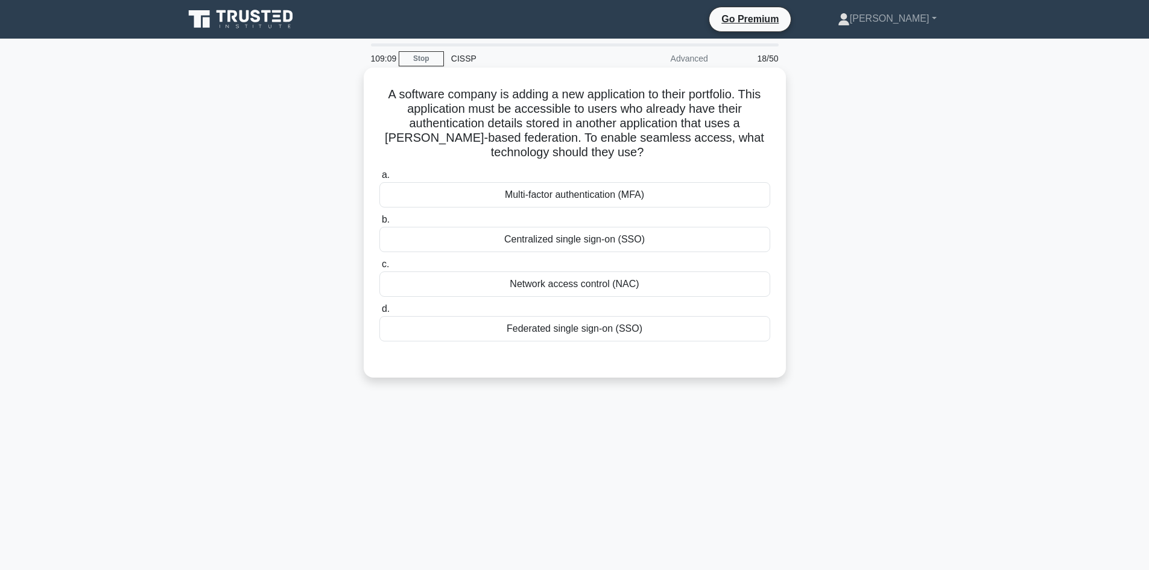
click at [630, 335] on div "Federated single sign-on (SSO)" at bounding box center [574, 328] width 391 height 25
click at [379, 313] on input "d. Federated single sign-on (SSO)" at bounding box center [379, 309] width 0 height 8
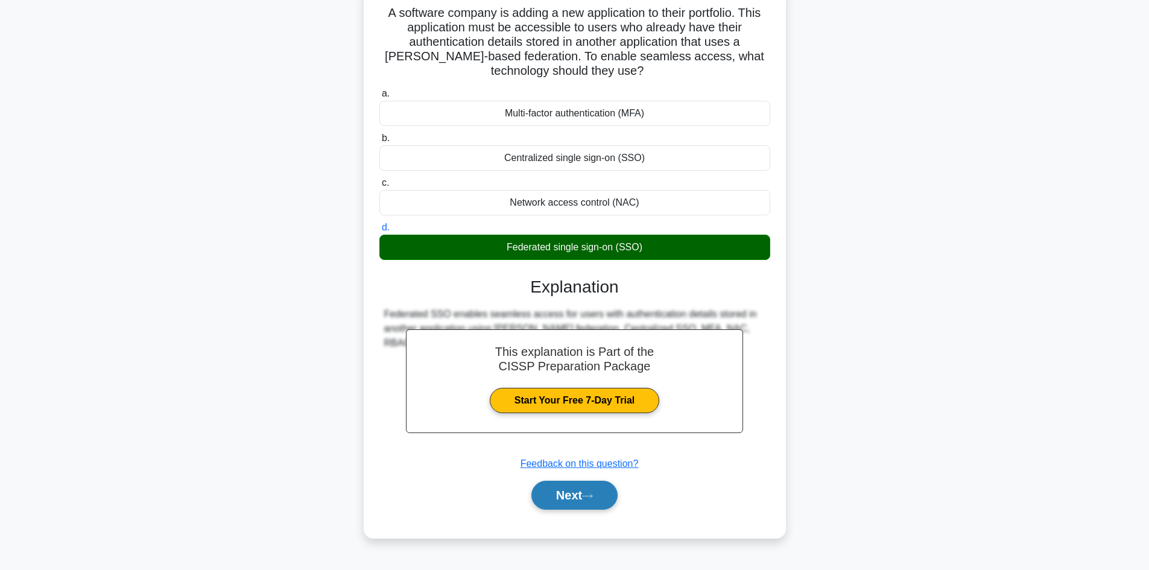
click at [575, 492] on button "Next" at bounding box center [574, 495] width 86 height 29
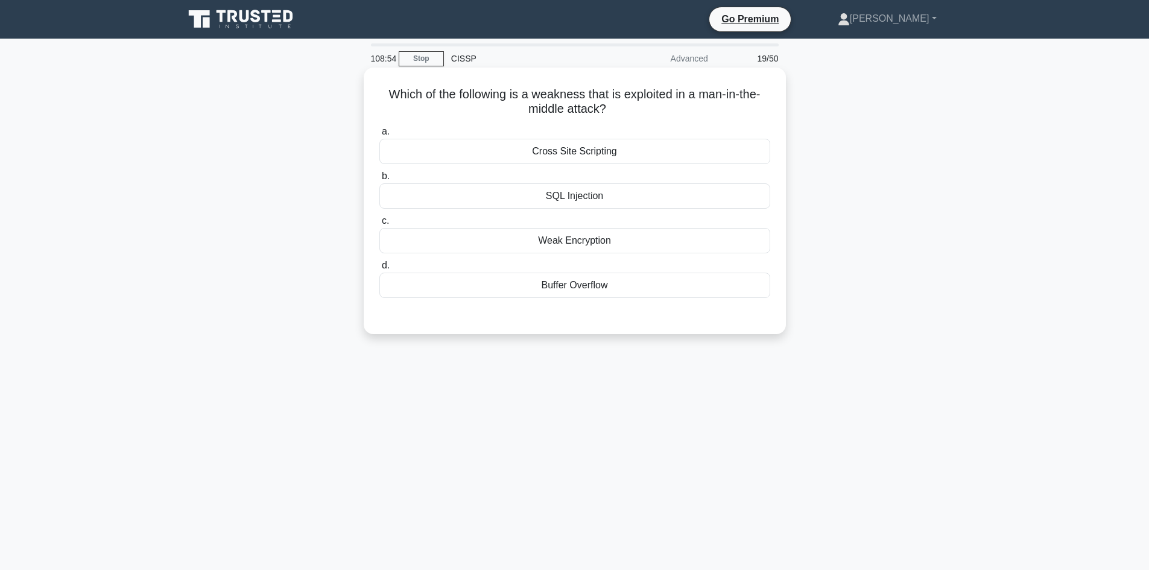
click at [572, 243] on div "Weak Encryption" at bounding box center [574, 240] width 391 height 25
click at [379, 225] on input "c. Weak Encryption" at bounding box center [379, 221] width 0 height 8
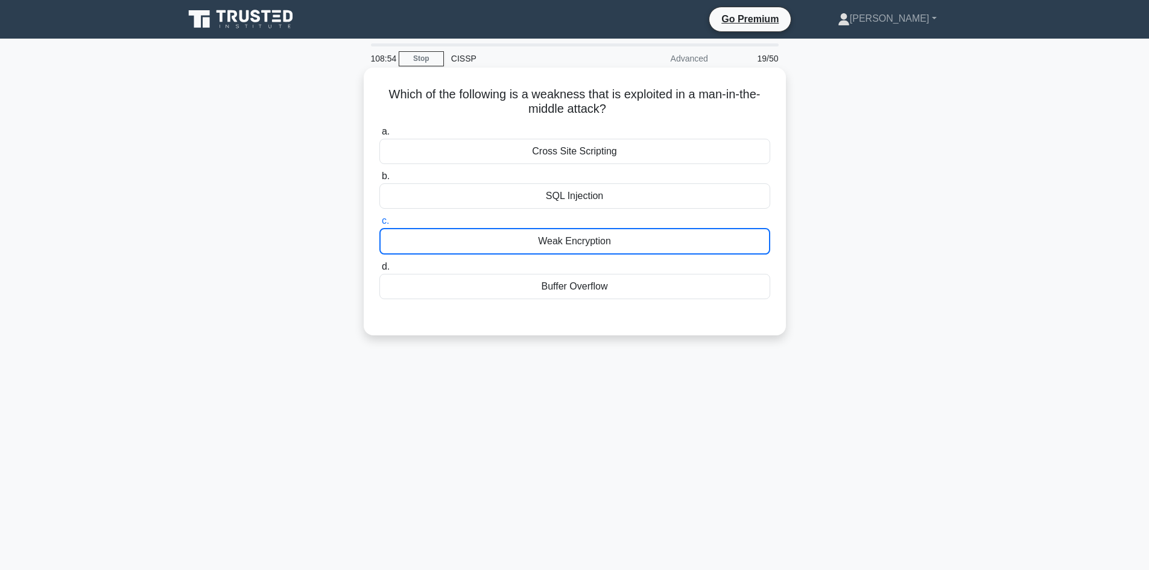
click at [572, 243] on div "Weak Encryption" at bounding box center [574, 241] width 391 height 27
click at [379, 225] on input "c. Weak Encryption" at bounding box center [379, 221] width 0 height 8
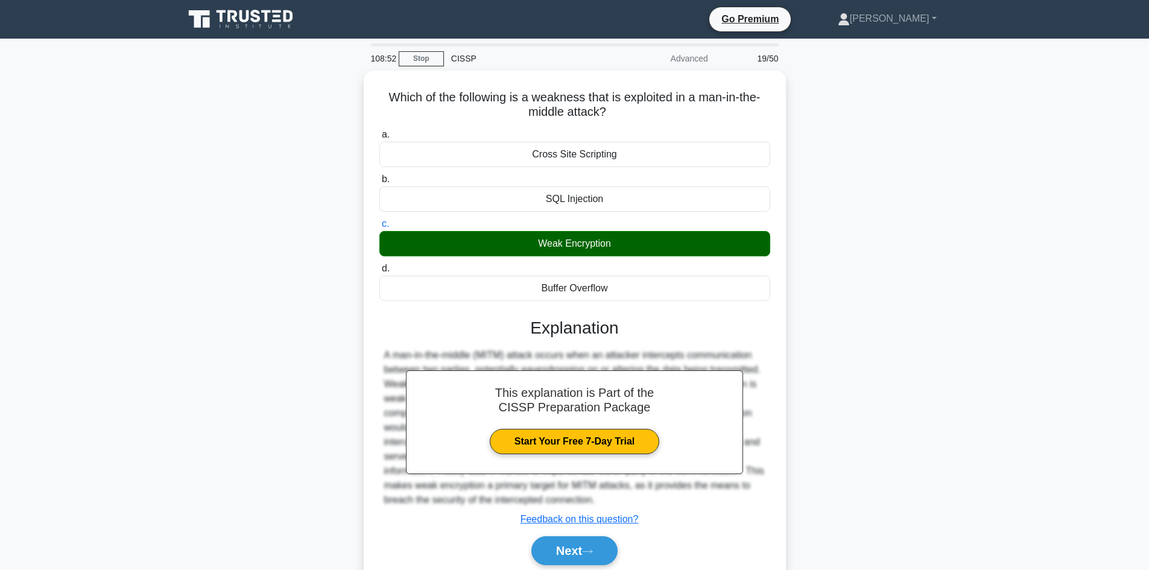
drag, startPoint x: 592, startPoint y: 556, endPoint x: 887, endPoint y: 496, distance: 301.7
click at [592, 556] on button "Next" at bounding box center [574, 550] width 86 height 29
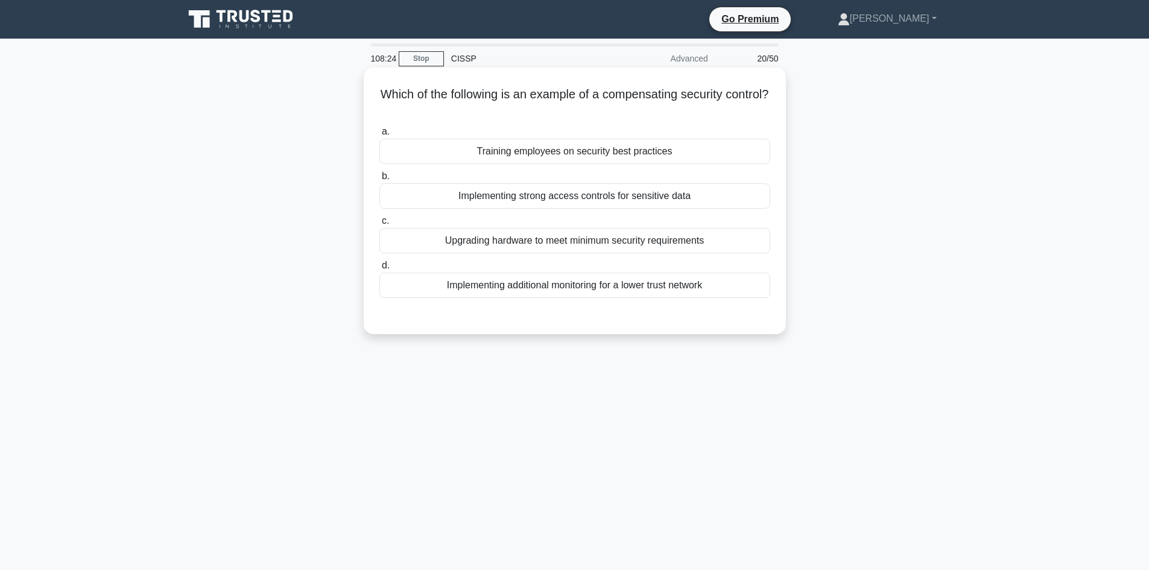
click at [588, 291] on div "Implementing additional monitoring for a lower trust network" at bounding box center [574, 285] width 391 height 25
click at [379, 270] on input "d. Implementing additional monitoring for a lower trust network" at bounding box center [379, 266] width 0 height 8
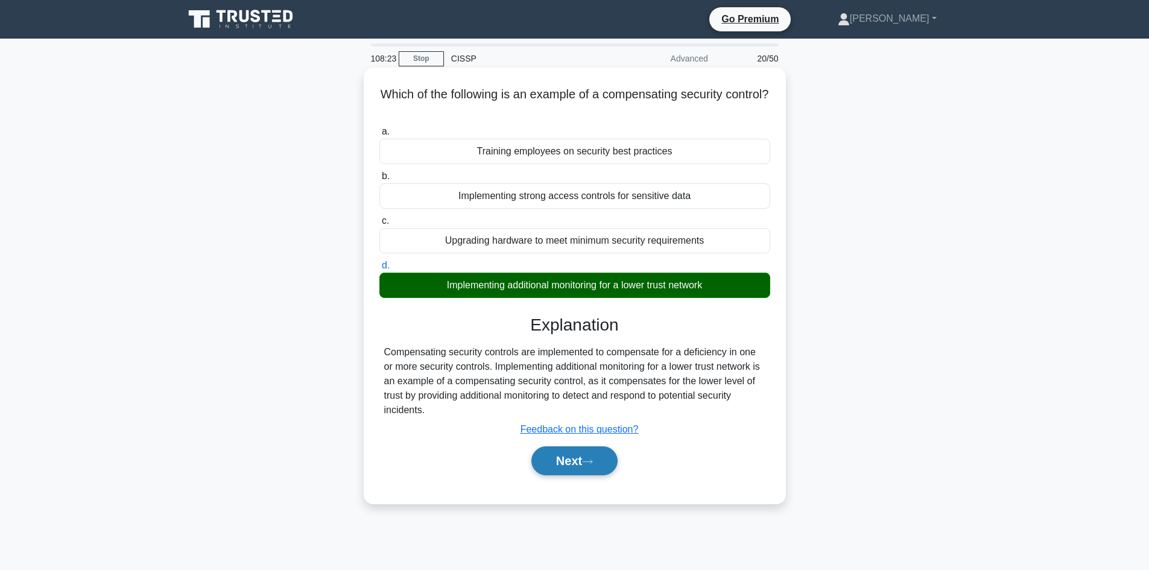
click at [566, 463] on button "Next" at bounding box center [574, 460] width 86 height 29
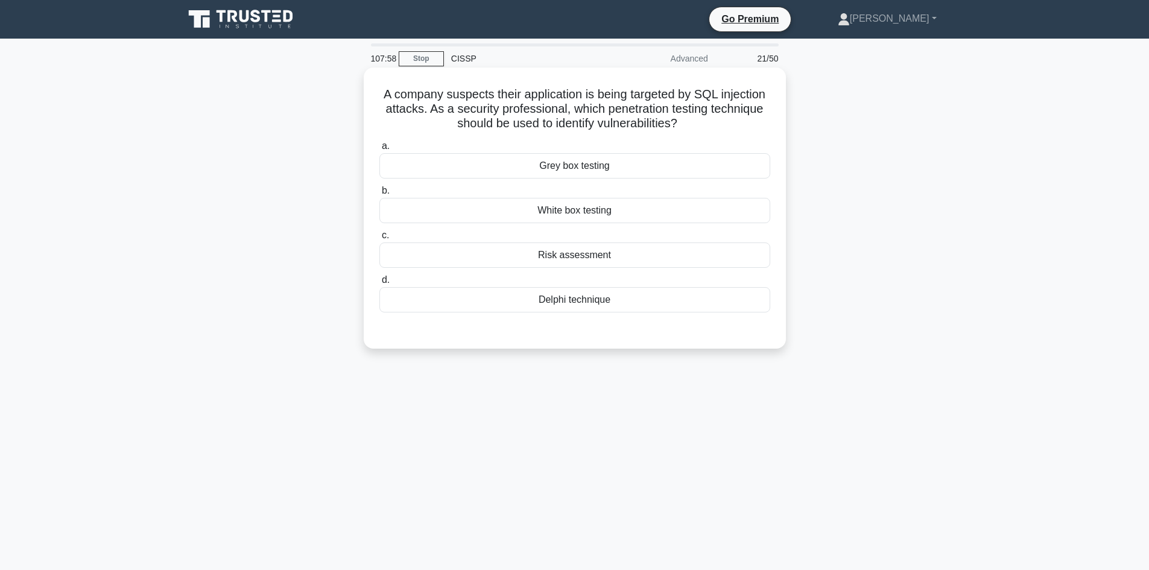
click at [577, 167] on div "Grey box testing" at bounding box center [574, 165] width 391 height 25
click at [379, 150] on input "a. Grey box testing" at bounding box center [379, 146] width 0 height 8
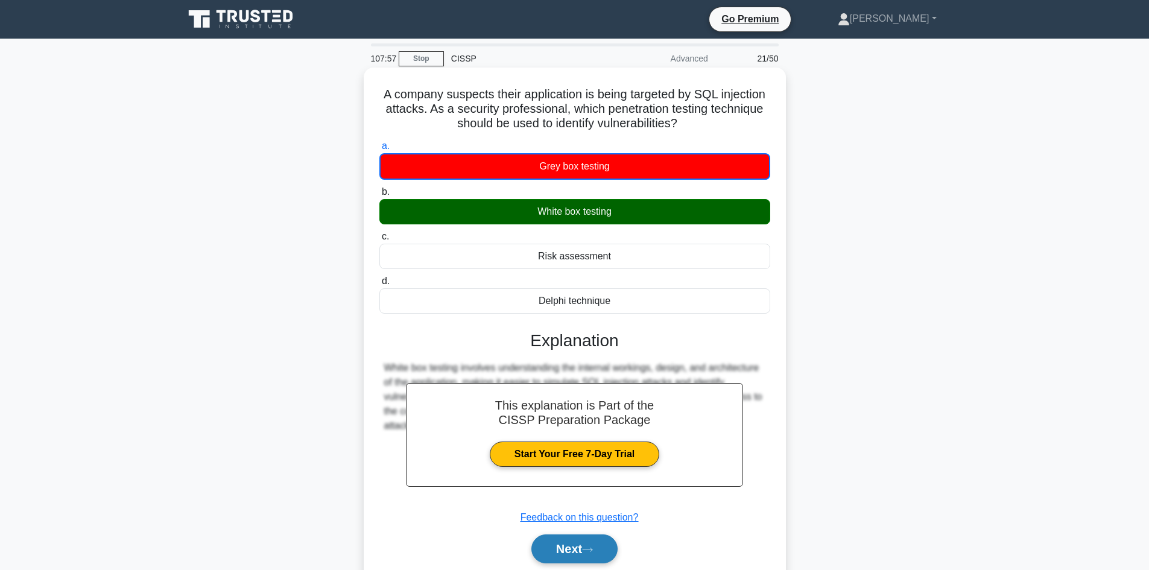
click at [586, 551] on button "Next" at bounding box center [574, 548] width 86 height 29
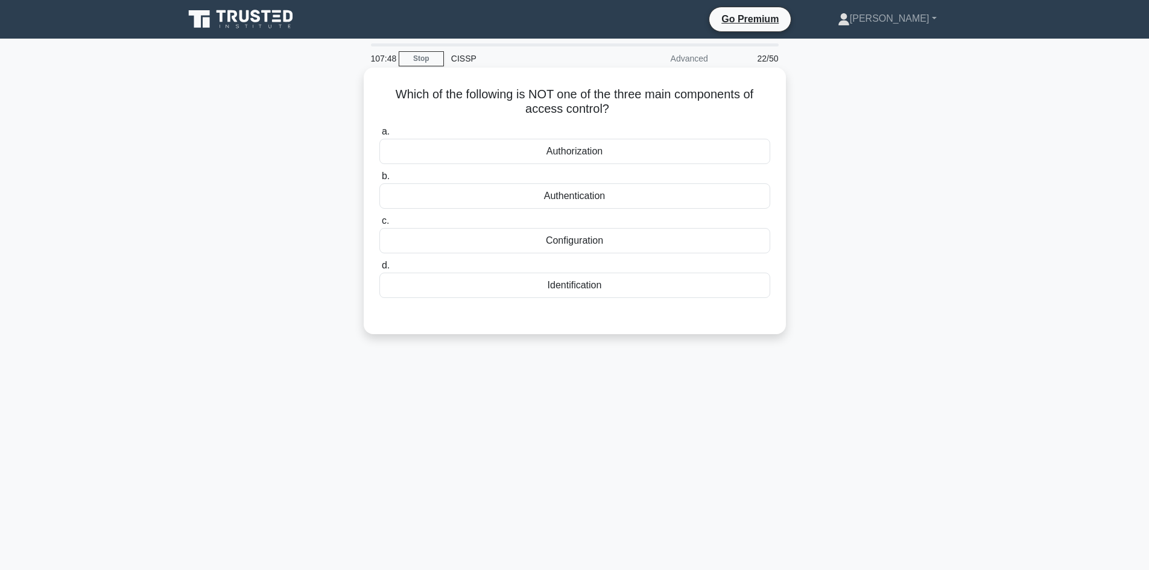
click at [580, 241] on div "Configuration" at bounding box center [574, 240] width 391 height 25
click at [379, 225] on input "c. Configuration" at bounding box center [379, 221] width 0 height 8
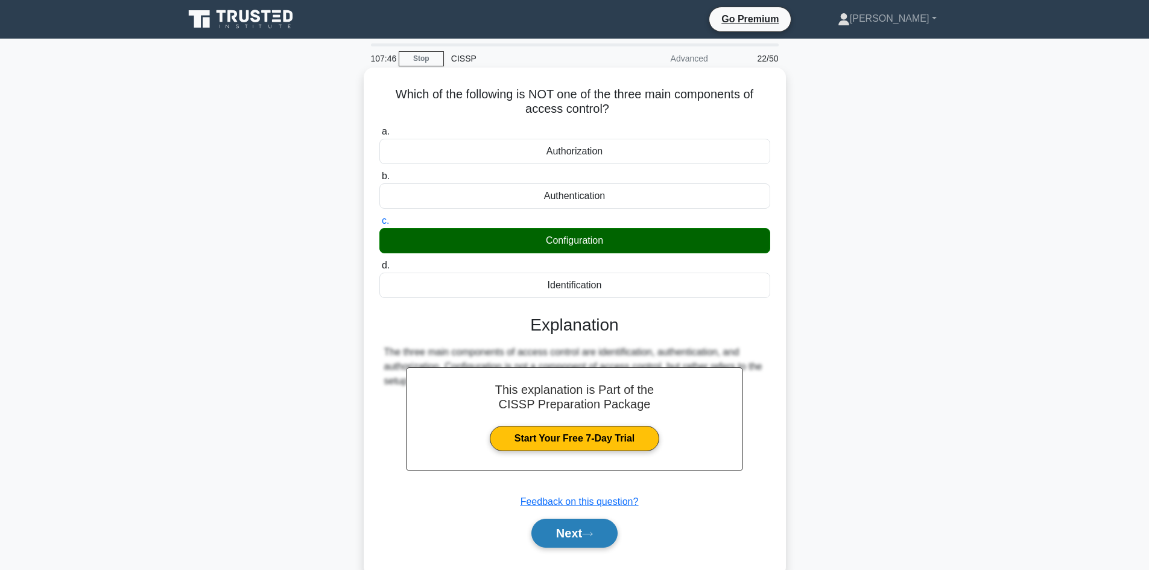
click at [588, 525] on button "Next" at bounding box center [574, 533] width 86 height 29
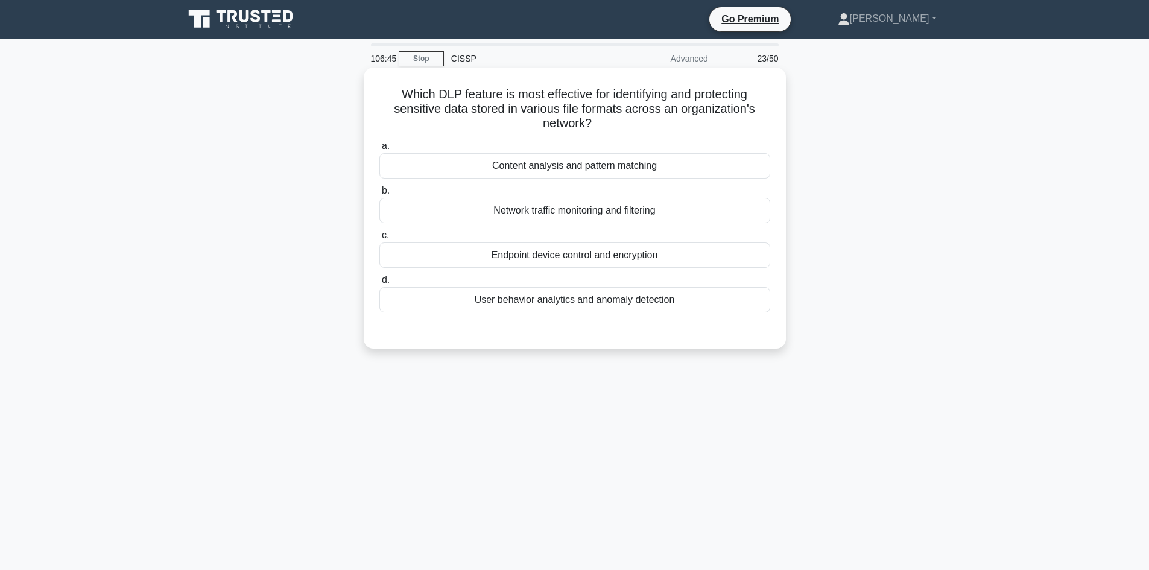
click at [521, 170] on div "Content analysis and pattern matching" at bounding box center [574, 165] width 391 height 25
click at [379, 150] on input "a. Content analysis and pattern matching" at bounding box center [379, 146] width 0 height 8
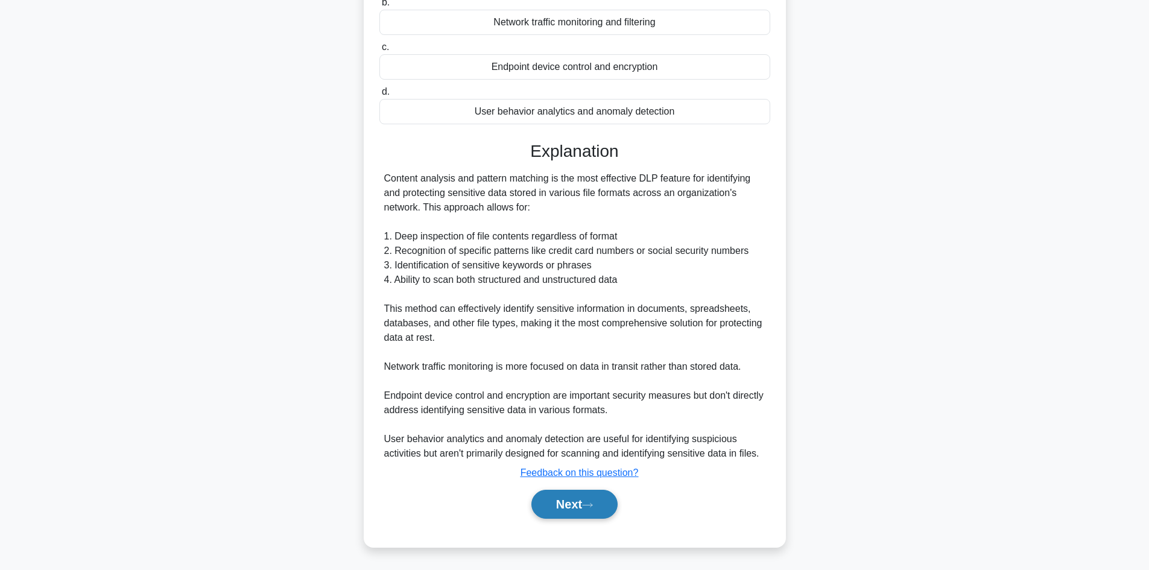
click at [563, 510] on button "Next" at bounding box center [574, 504] width 86 height 29
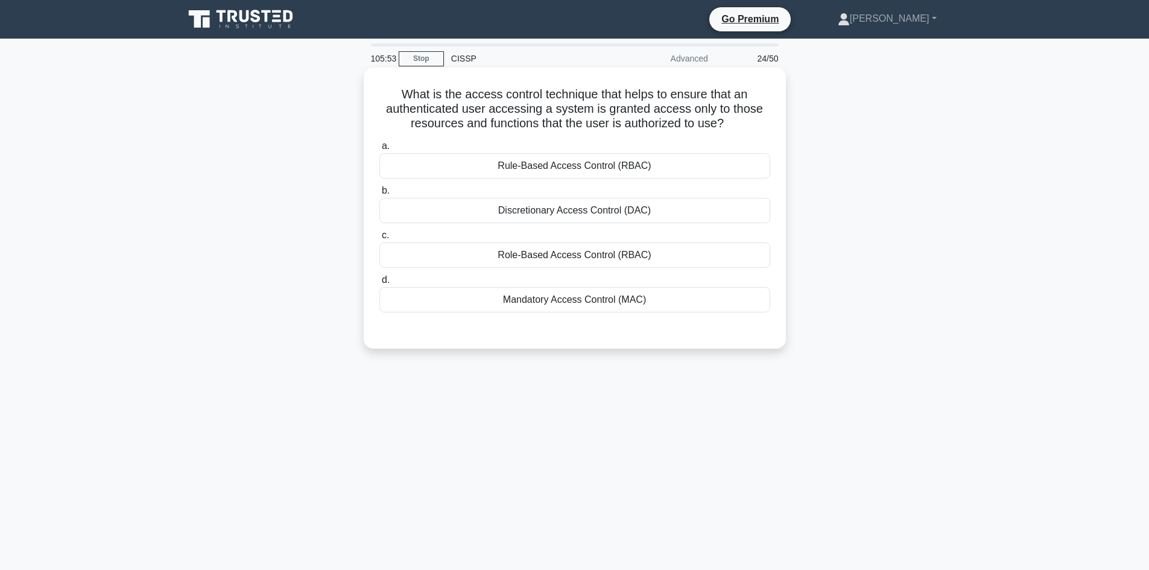
click at [609, 208] on div "Discretionary Access Control (DAC)" at bounding box center [574, 210] width 391 height 25
click at [379, 195] on input "b. Discretionary Access Control (DAC)" at bounding box center [379, 191] width 0 height 8
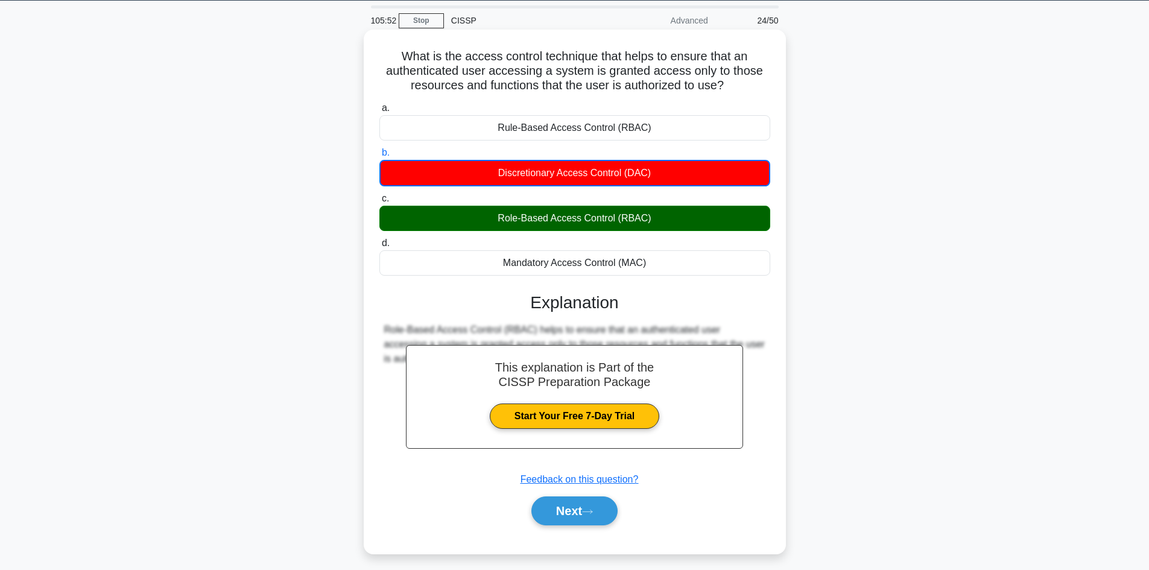
scroll to position [81, 0]
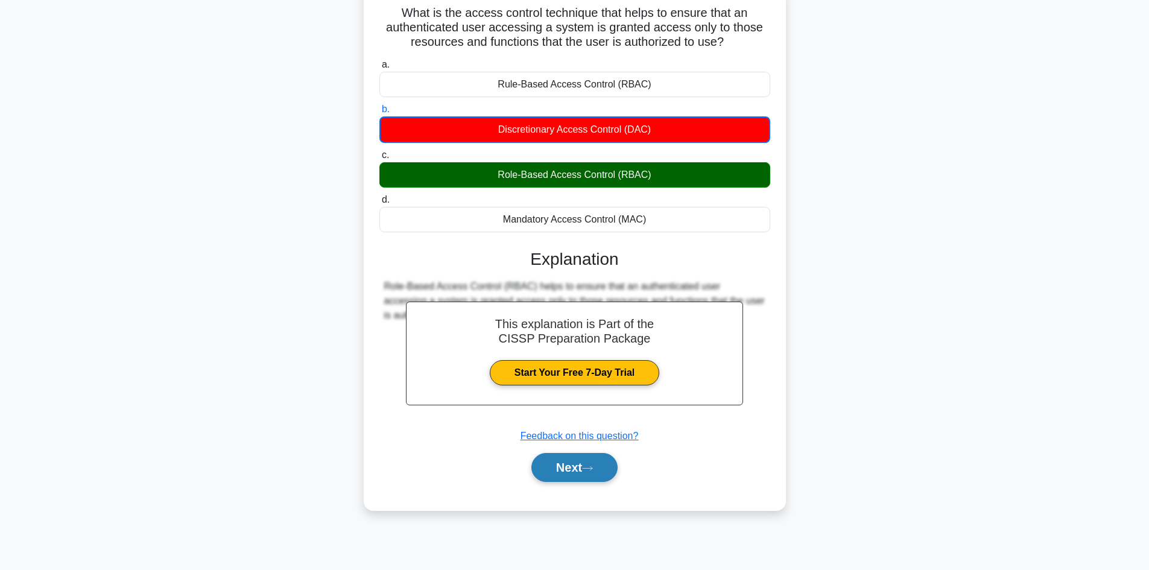
click at [571, 470] on button "Next" at bounding box center [574, 467] width 86 height 29
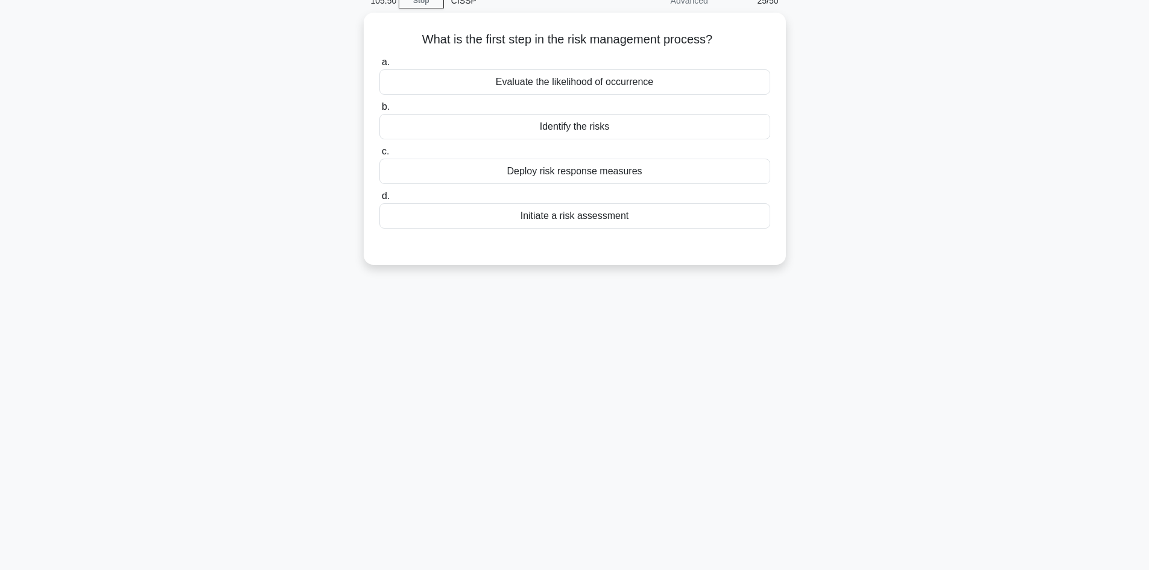
scroll to position [0, 0]
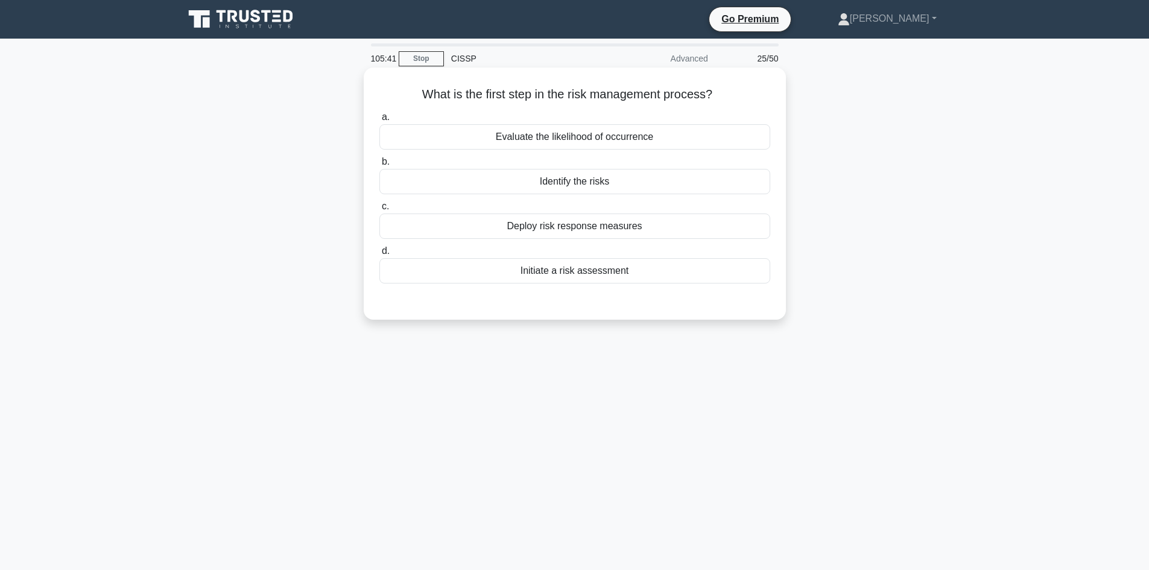
click at [563, 269] on div "Initiate a risk assessment" at bounding box center [574, 270] width 391 height 25
click at [379, 255] on input "d. Initiate a risk assessment" at bounding box center [379, 251] width 0 height 8
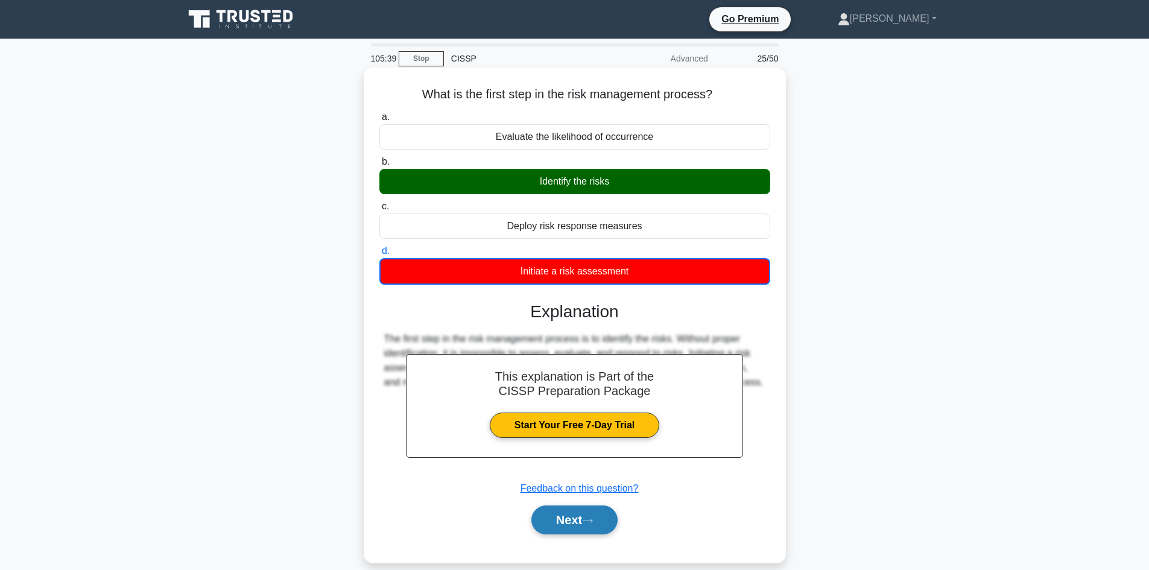
click at [580, 528] on button "Next" at bounding box center [574, 519] width 86 height 29
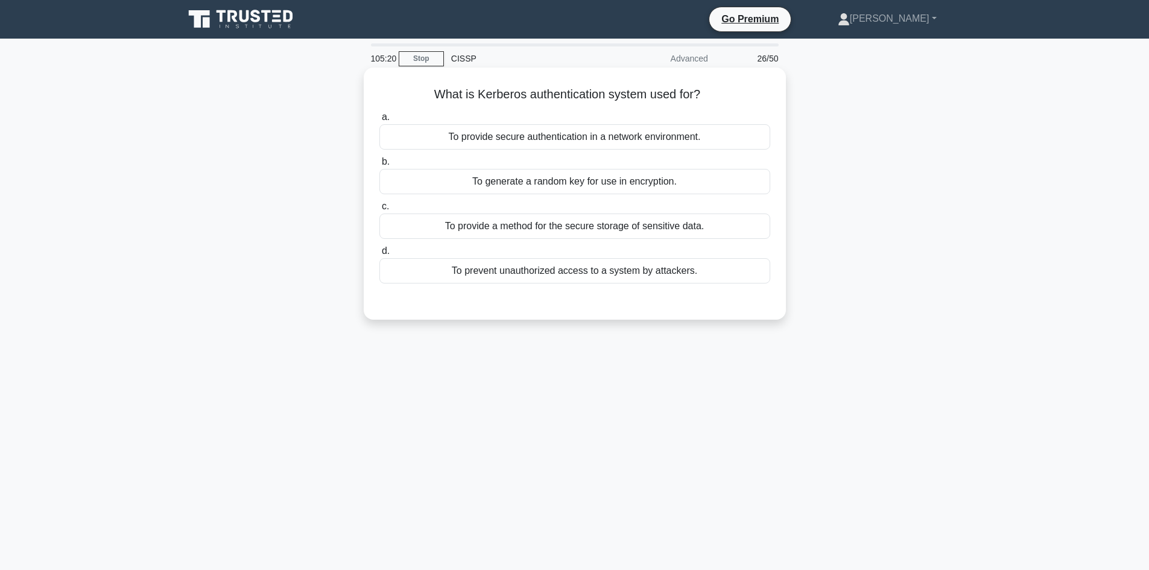
click at [551, 139] on div "To provide secure authentication in a network environment." at bounding box center [574, 136] width 391 height 25
click at [379, 121] on input "a. To provide secure authentication in a network environment." at bounding box center [379, 117] width 0 height 8
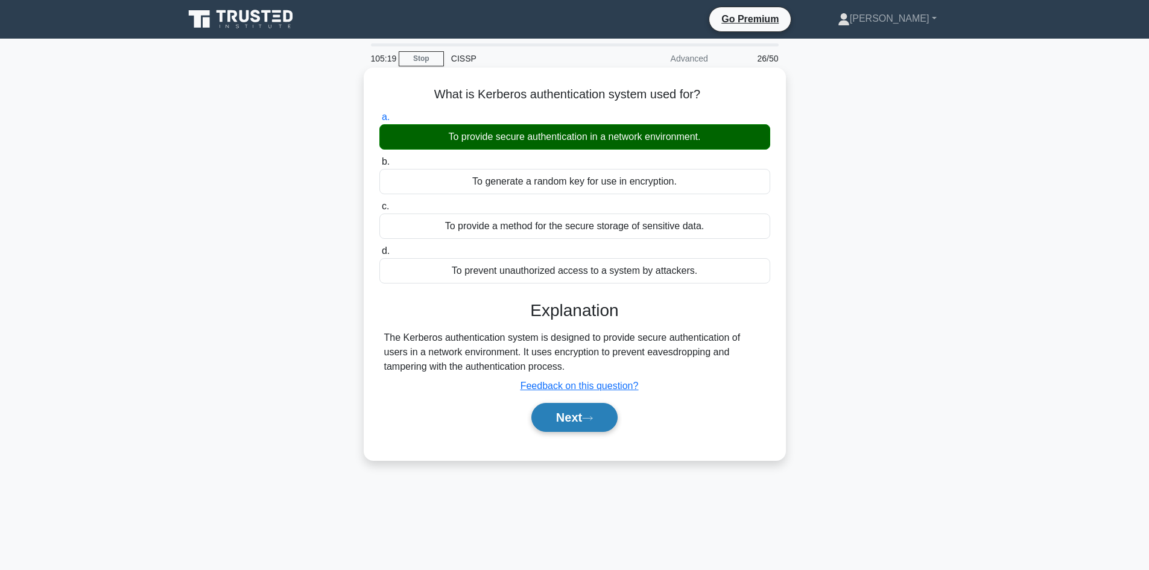
click at [581, 419] on button "Next" at bounding box center [574, 417] width 86 height 29
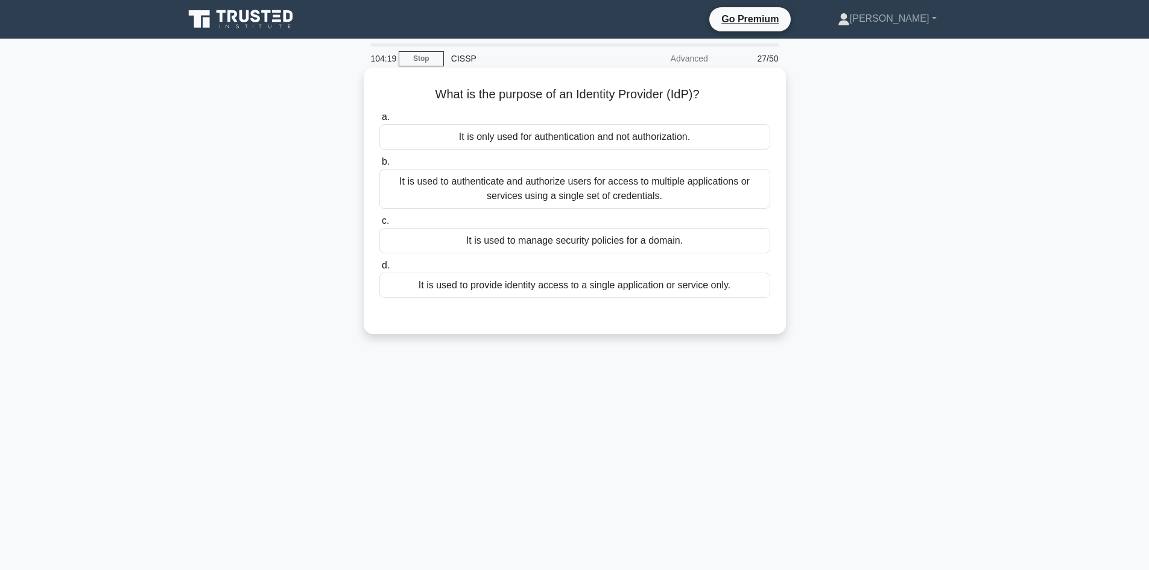
click at [541, 136] on div "It is only used for authentication and not authorization." at bounding box center [574, 136] width 391 height 25
click at [379, 121] on input "a. It is only used for authentication and not authorization." at bounding box center [379, 117] width 0 height 8
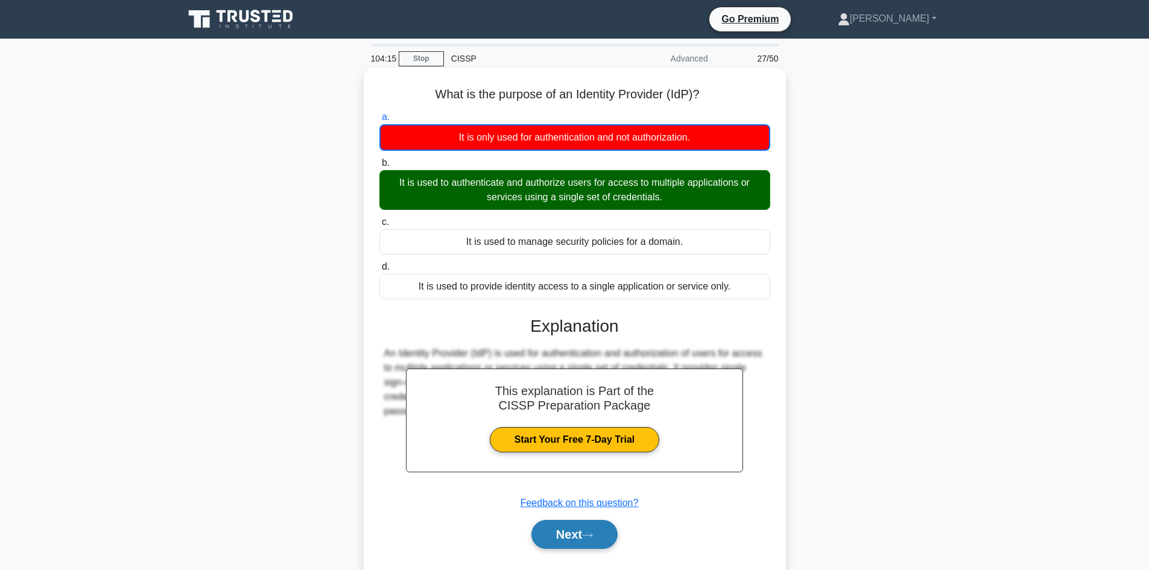
click at [548, 531] on button "Next" at bounding box center [574, 534] width 86 height 29
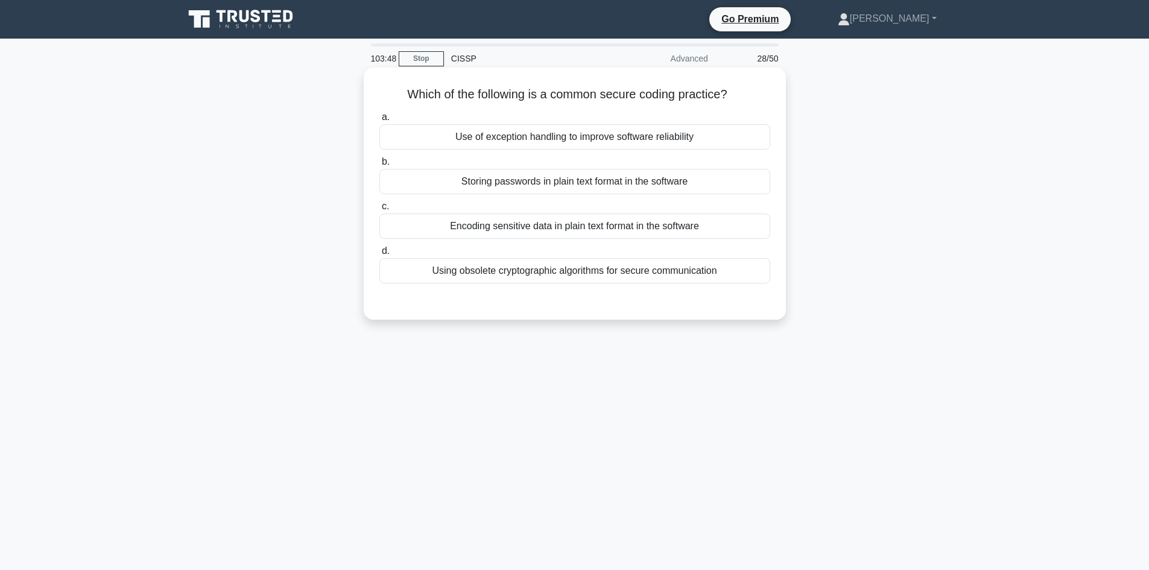
click at [619, 144] on div "Use of exception handling to improve software reliability" at bounding box center [574, 136] width 391 height 25
click at [379, 121] on input "a. Use of exception handling to improve software reliability" at bounding box center [379, 117] width 0 height 8
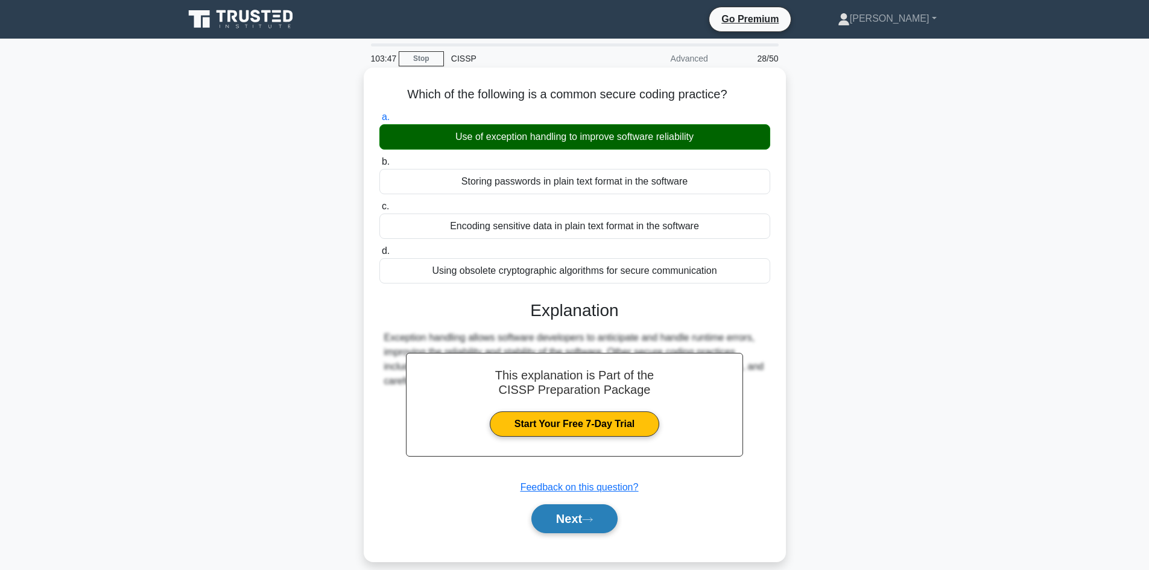
click at [562, 514] on button "Next" at bounding box center [574, 518] width 86 height 29
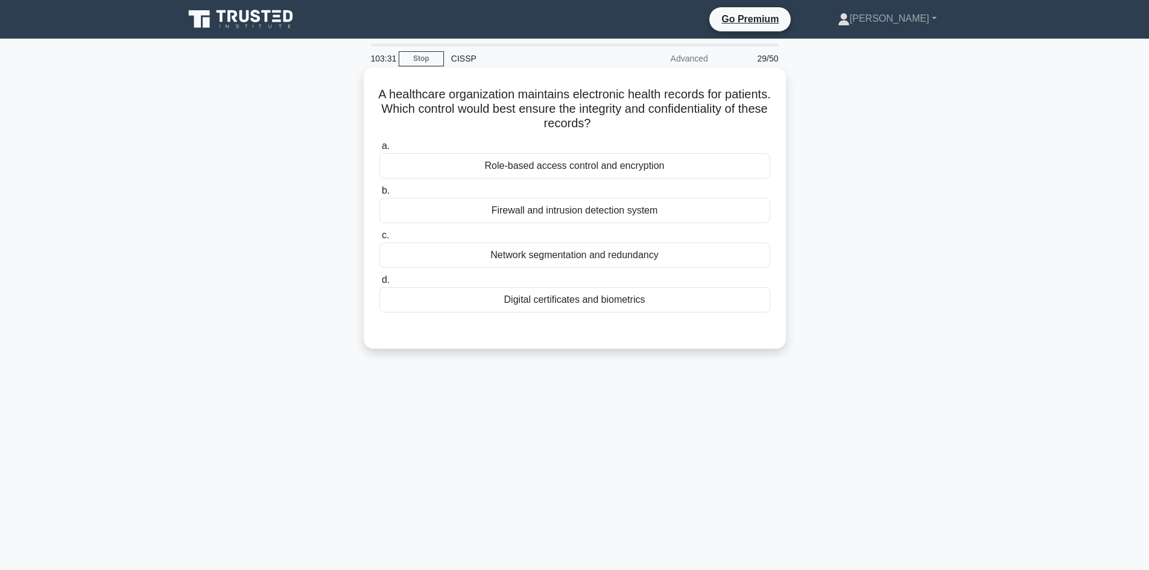
click at [537, 302] on div "Digital certificates and biometrics" at bounding box center [574, 299] width 391 height 25
click at [379, 284] on input "d. Digital certificates and biometrics" at bounding box center [379, 280] width 0 height 8
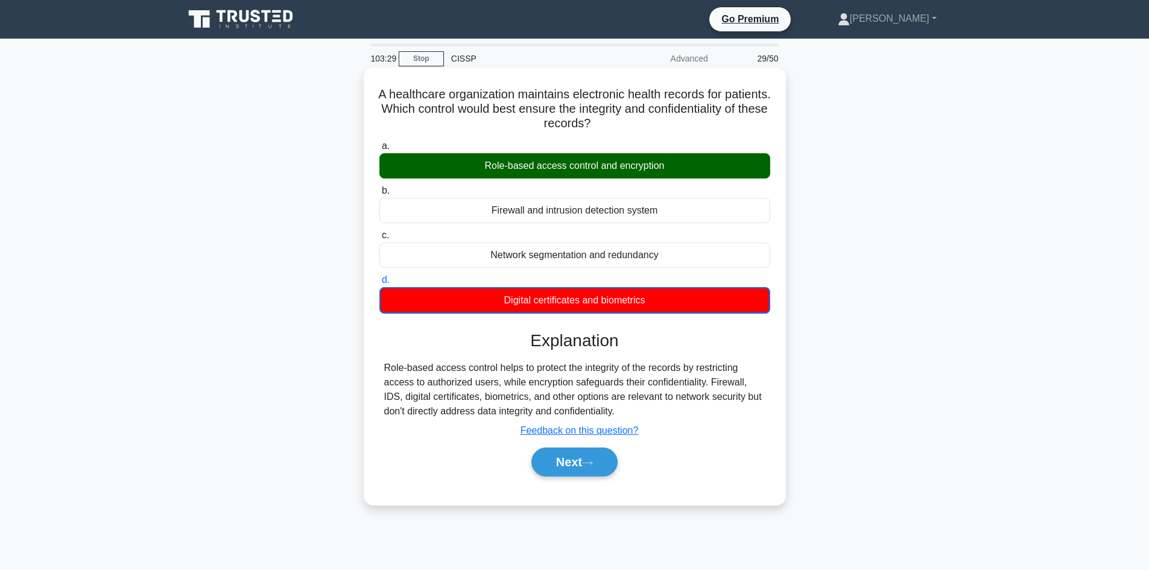
click at [575, 446] on div "Next" at bounding box center [574, 462] width 391 height 39
click at [561, 458] on button "Next" at bounding box center [574, 462] width 86 height 29
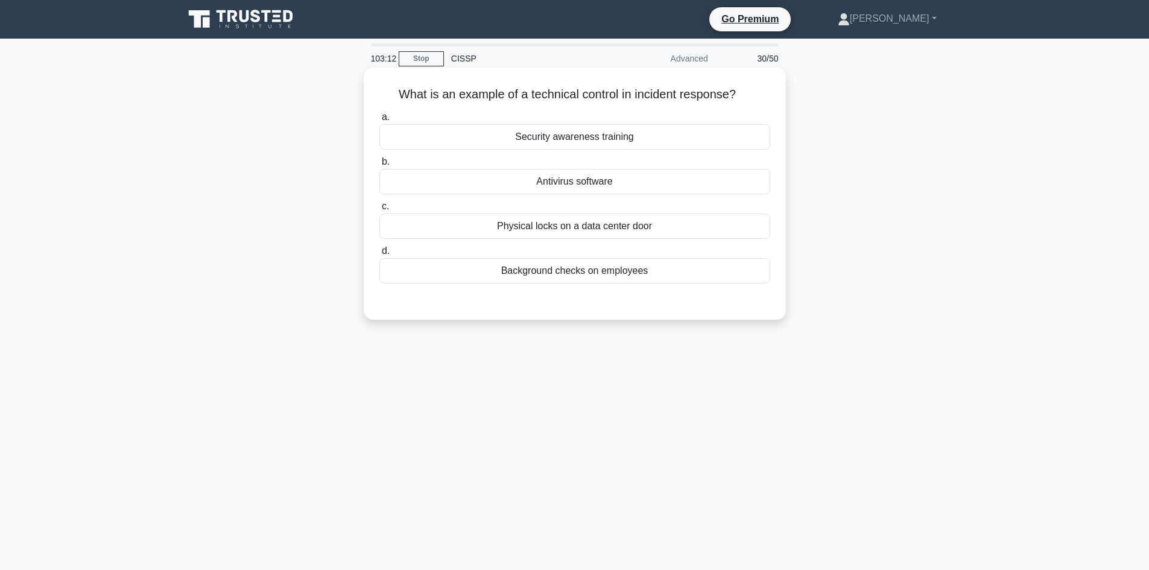
click at [603, 181] on div "Antivirus software" at bounding box center [574, 181] width 391 height 25
click at [379, 166] on input "b. Antivirus software" at bounding box center [379, 162] width 0 height 8
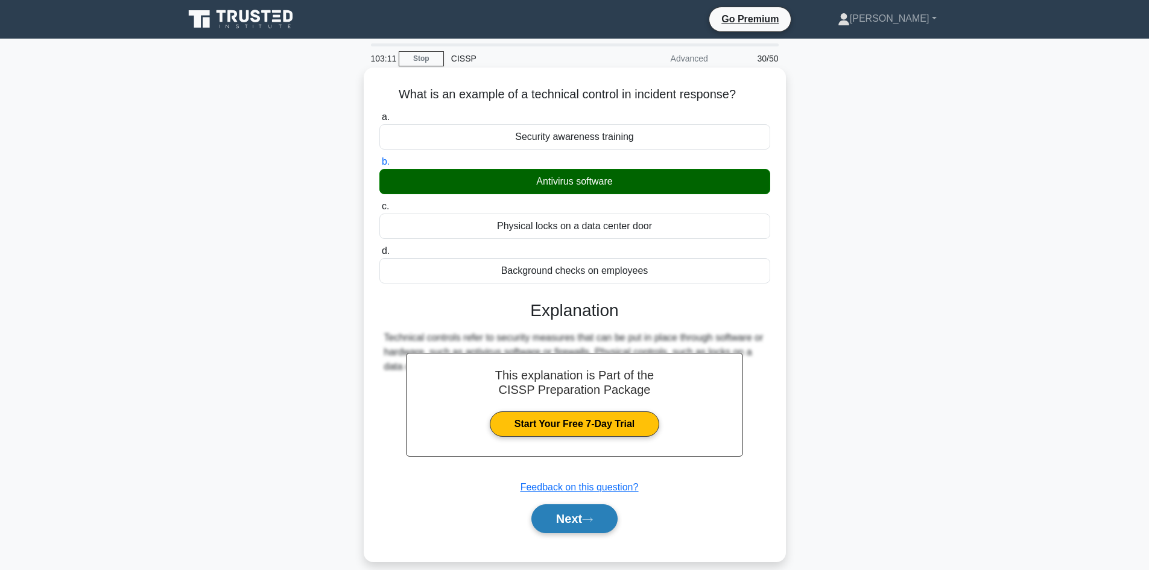
click at [576, 515] on button "Next" at bounding box center [574, 518] width 86 height 29
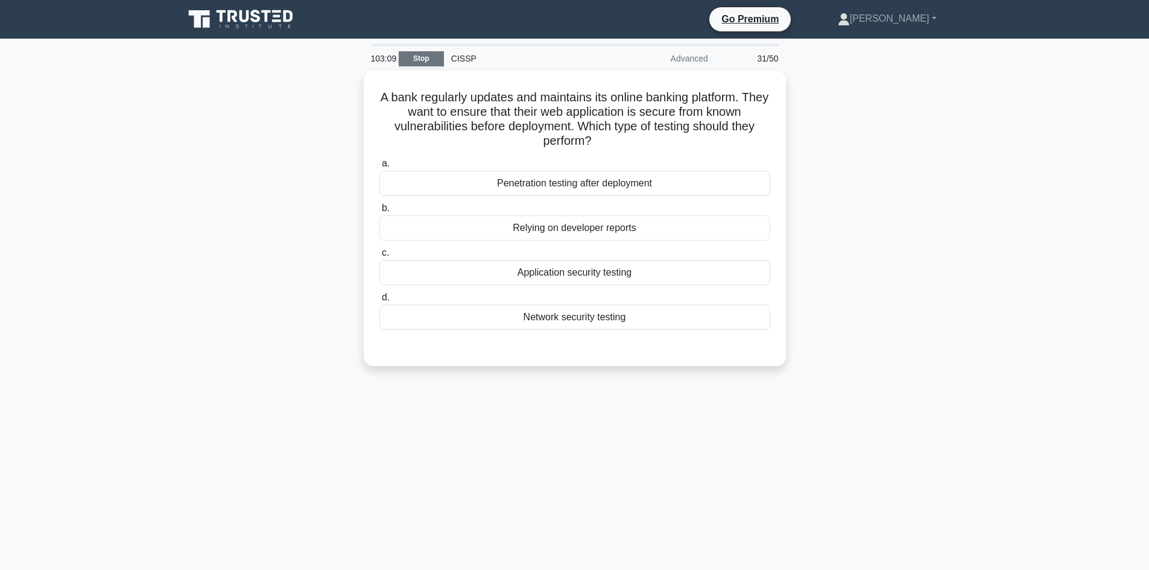
click at [411, 62] on link "Stop" at bounding box center [421, 58] width 45 height 15
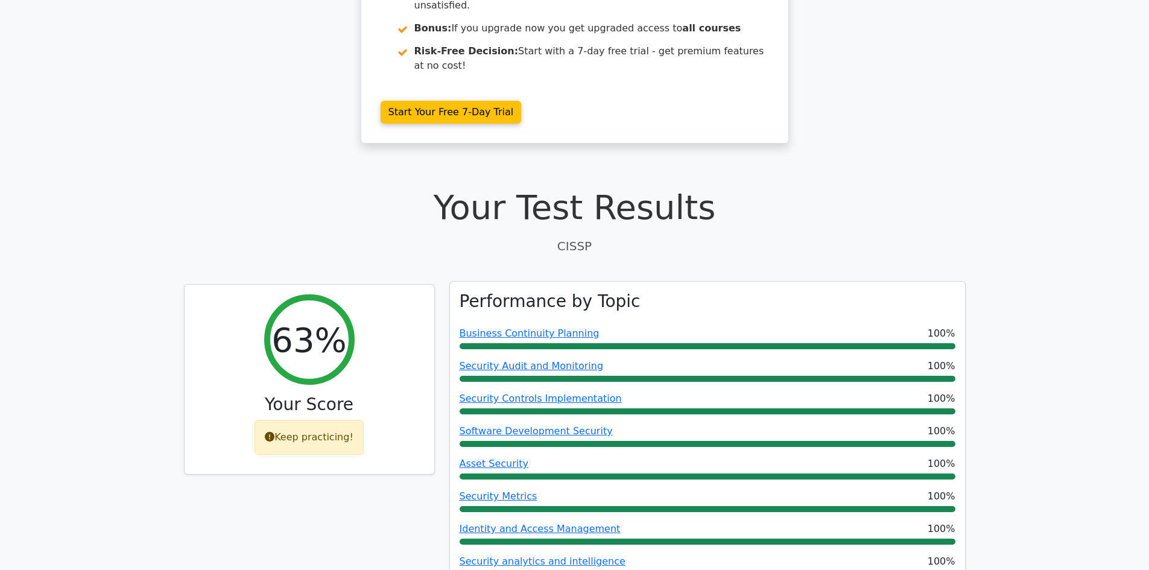
scroll to position [241, 0]
